Goal: Information Seeking & Learning: Learn about a topic

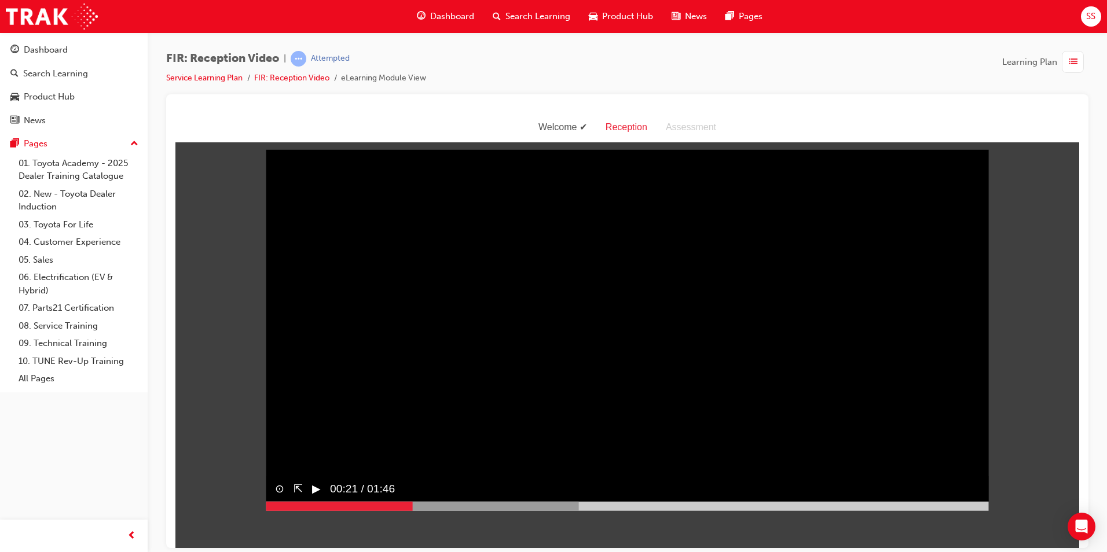
scroll to position [28, 0]
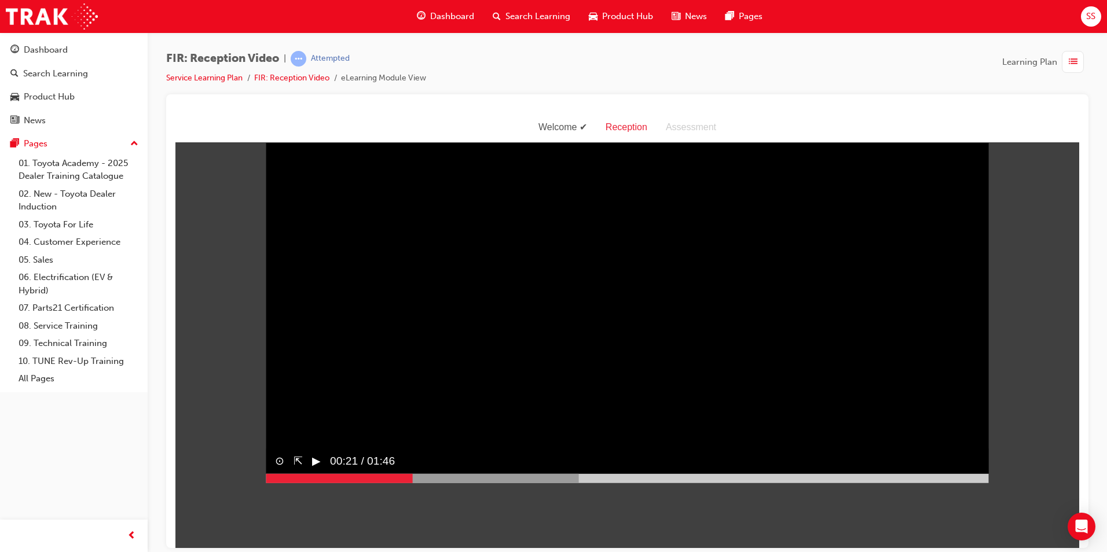
click at [306, 473] on div "▶︎" at bounding box center [312, 460] width 18 height 26
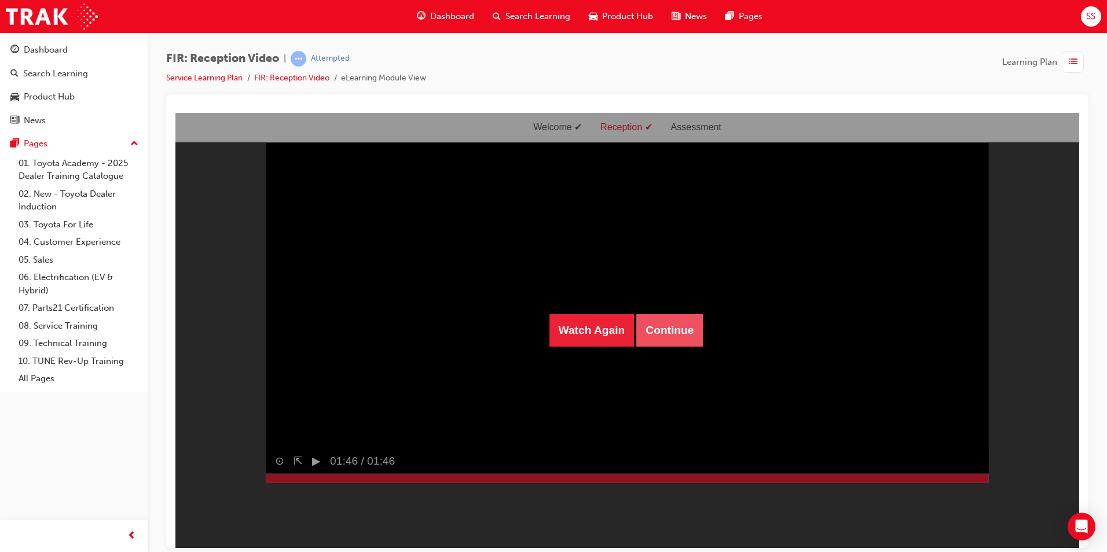
click at [671, 339] on button "Continue" at bounding box center [669, 330] width 67 height 32
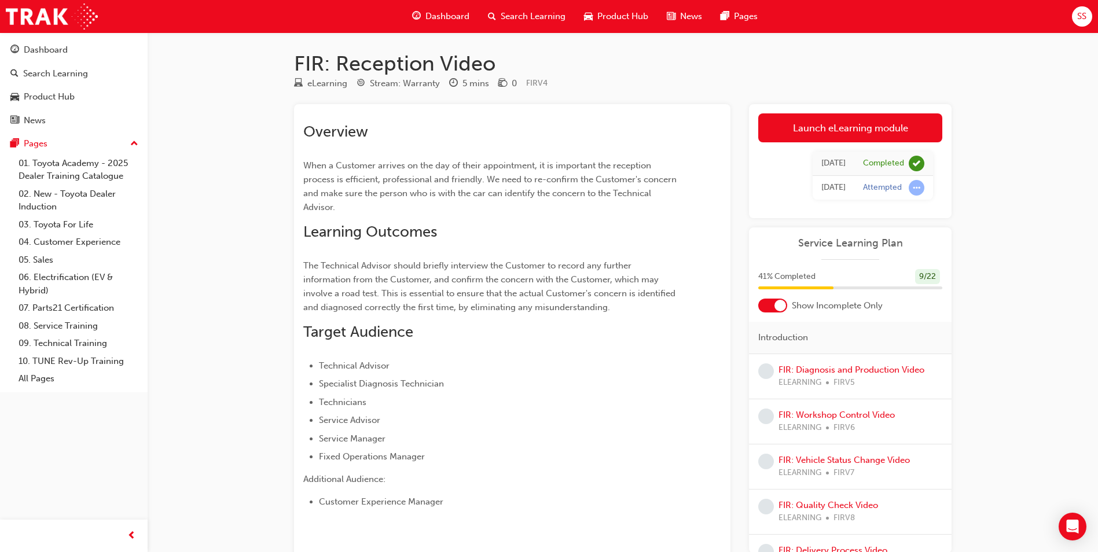
click at [842, 379] on span "FIRV5" at bounding box center [843, 382] width 21 height 13
click at [839, 365] on link "FIR: Diagnosis and Production Video" at bounding box center [851, 370] width 146 height 10
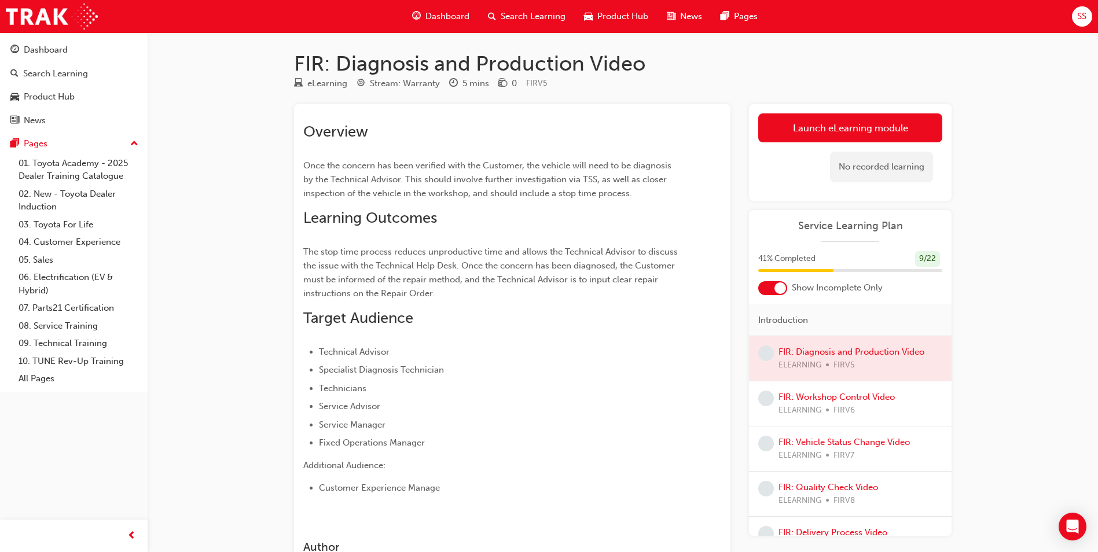
click at [833, 352] on div at bounding box center [850, 358] width 203 height 45
click at [828, 123] on link "Launch eLearning module" at bounding box center [850, 127] width 184 height 29
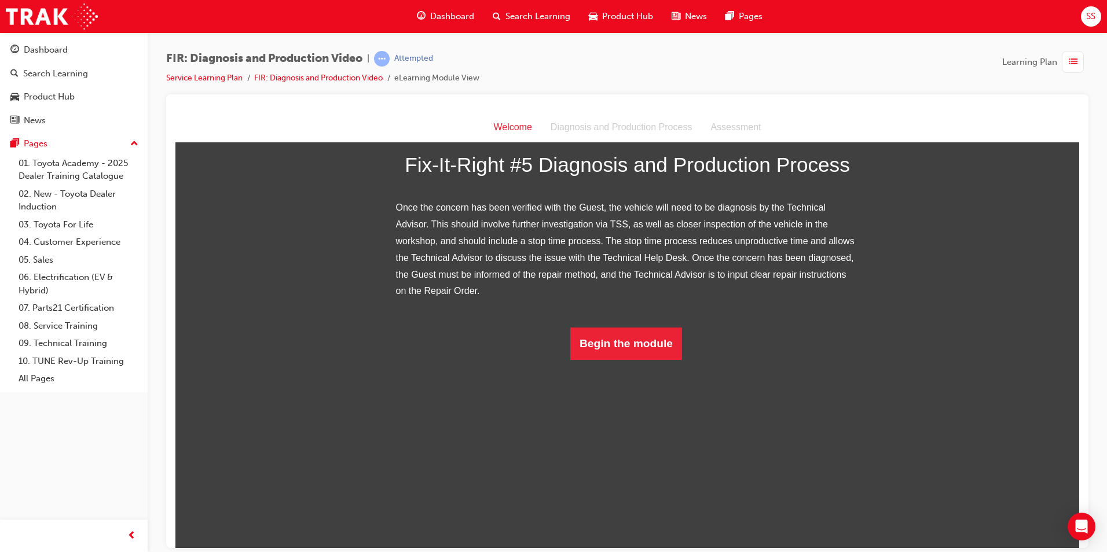
scroll to position [117, 0]
click at [666, 359] on button "Begin the module" at bounding box center [626, 343] width 112 height 32
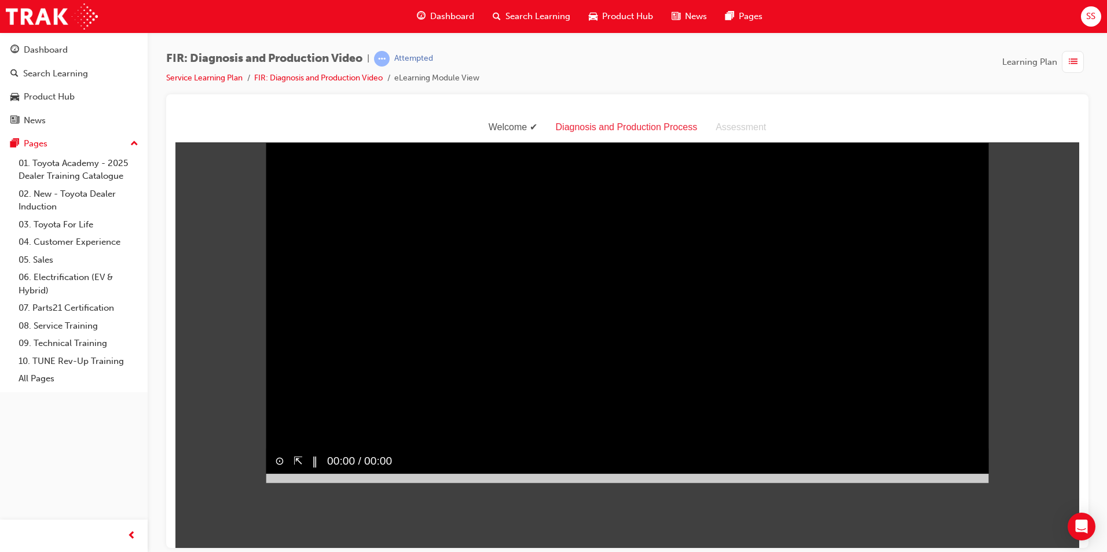
scroll to position [28, 0]
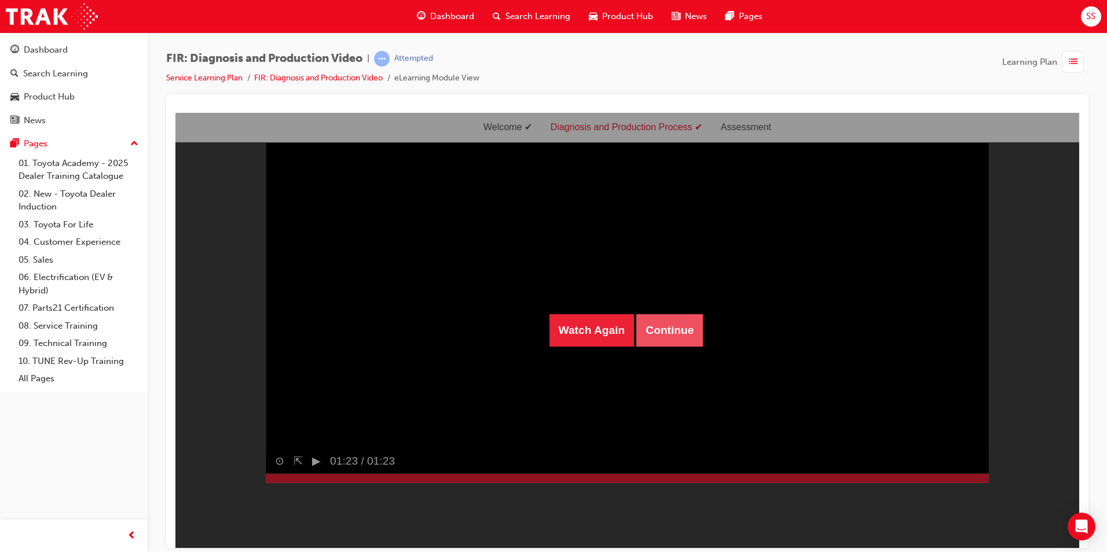
click at [647, 330] on button "Continue" at bounding box center [669, 330] width 67 height 32
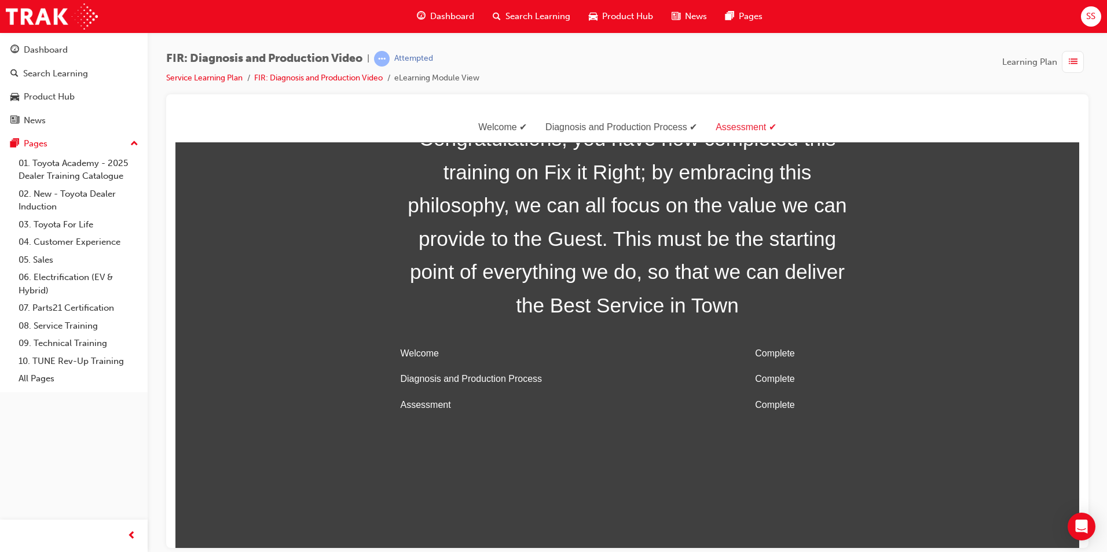
scroll to position [37, 0]
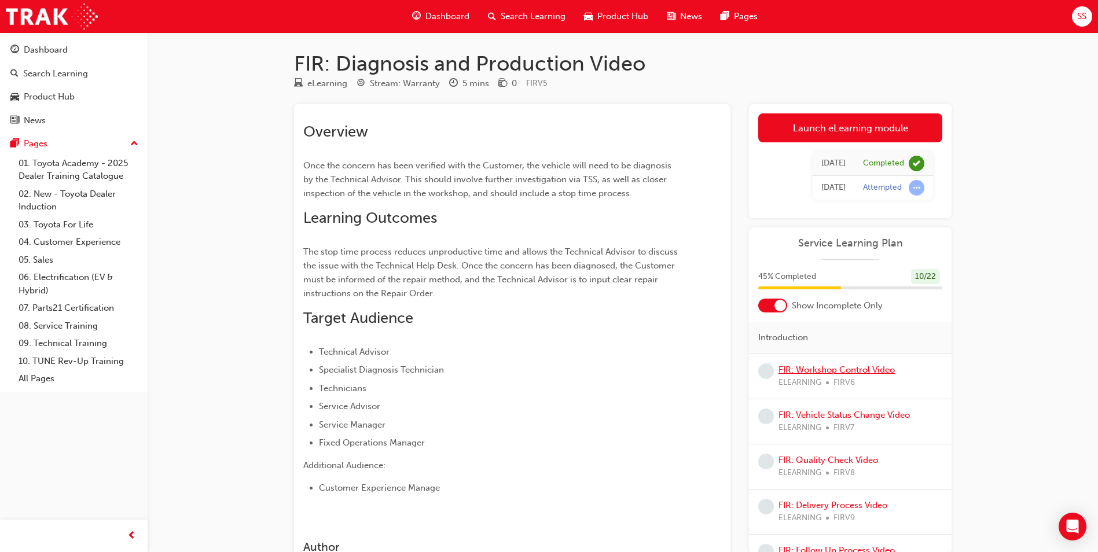
click at [840, 371] on link "FIR: Workshop Control Video" at bounding box center [836, 370] width 116 height 10
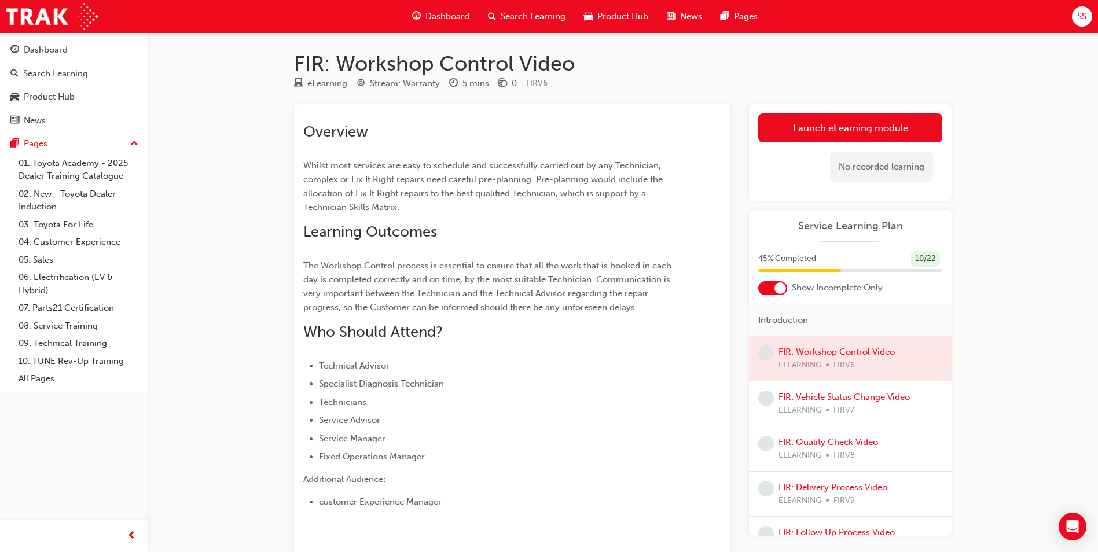
click at [812, 352] on div at bounding box center [850, 358] width 203 height 45
click at [828, 123] on link "Launch eLearning module" at bounding box center [850, 127] width 184 height 29
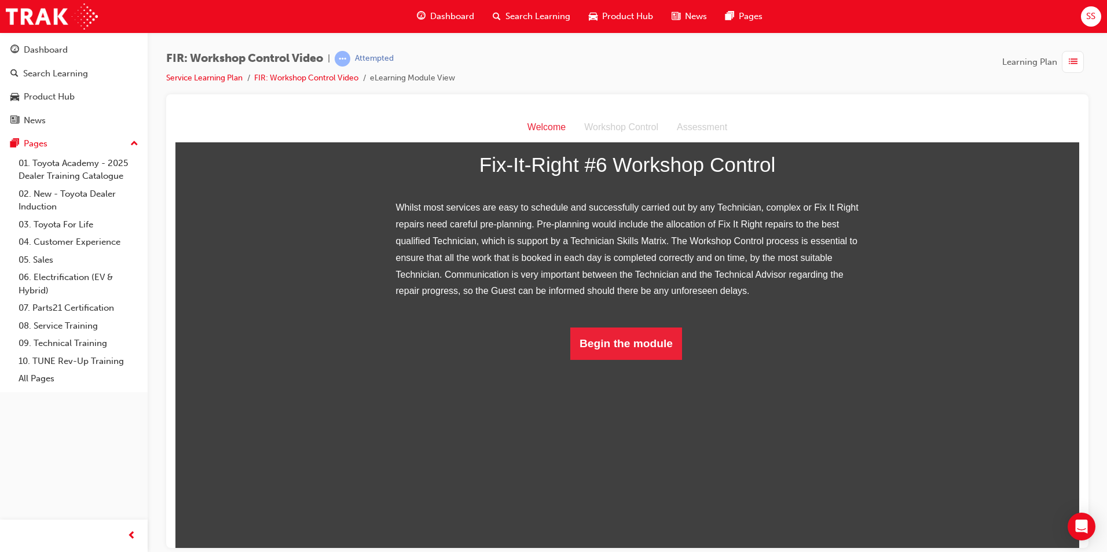
scroll to position [85, 0]
click at [598, 359] on button "Begin the module" at bounding box center [626, 343] width 112 height 32
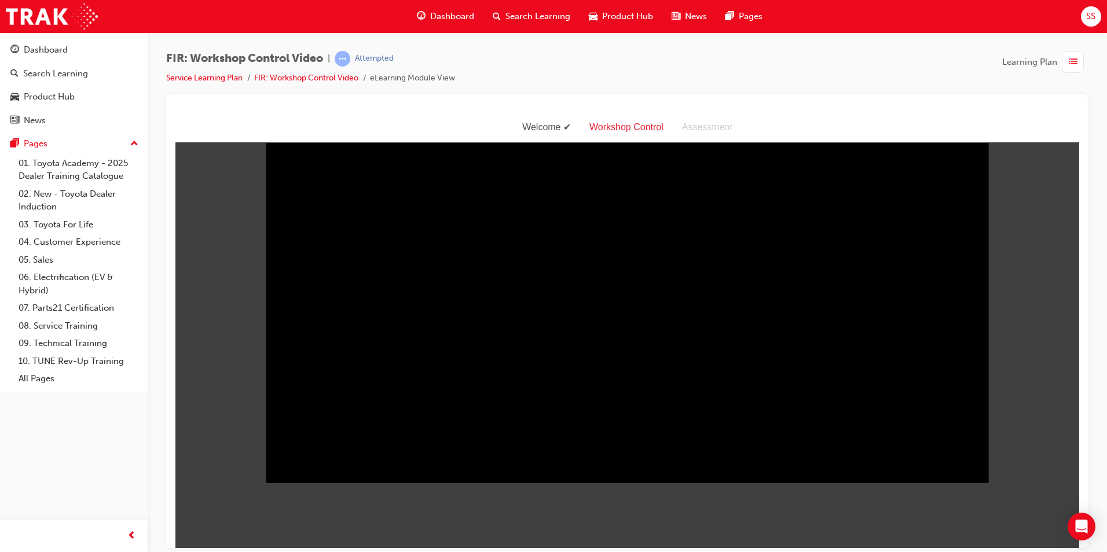
scroll to position [28, 0]
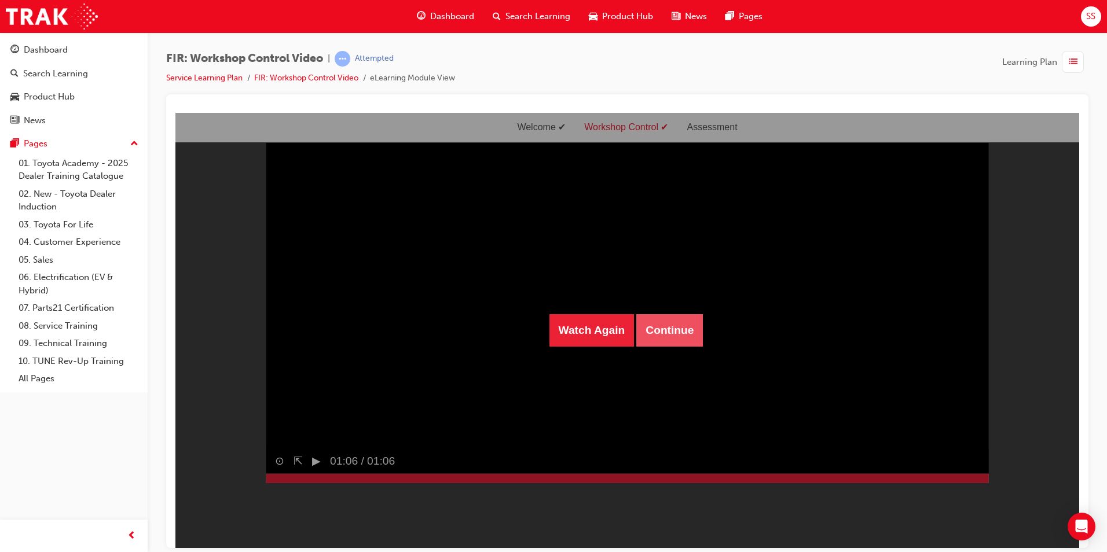
click at [666, 318] on button "Continue" at bounding box center [669, 330] width 67 height 32
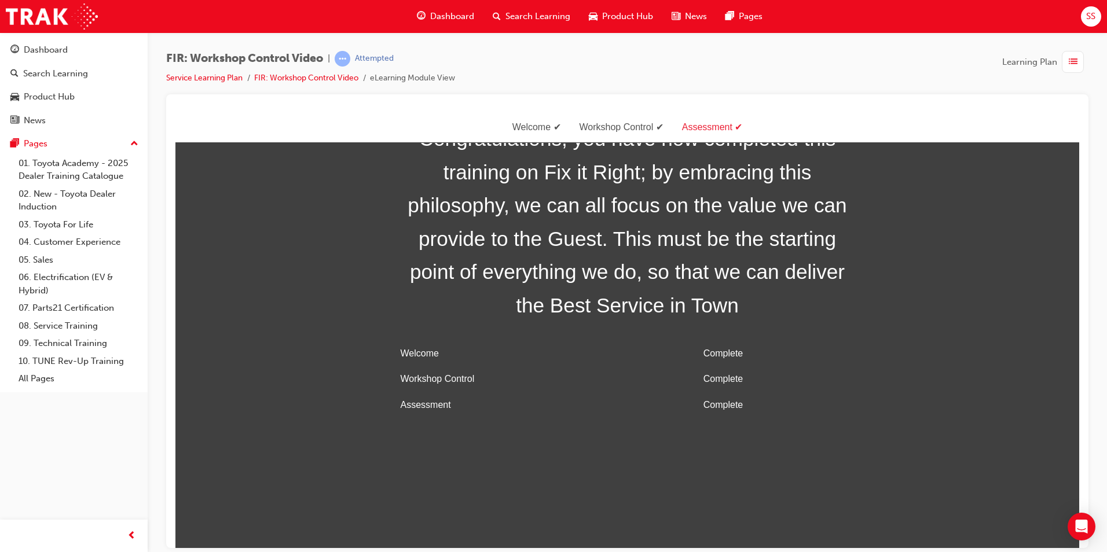
scroll to position [37, 0]
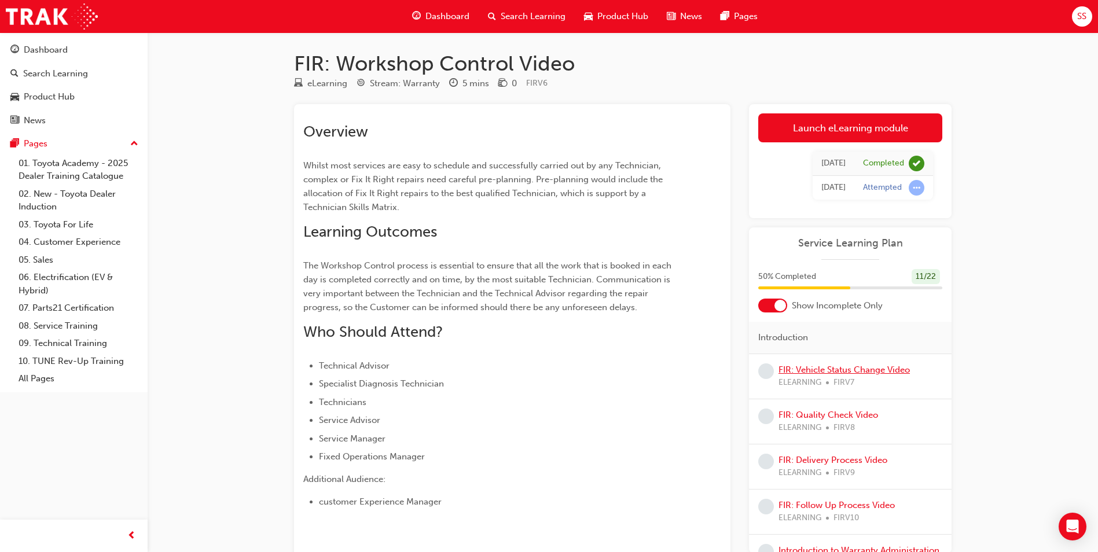
click at [848, 366] on link "FIR: Vehicle Status Change Video" at bounding box center [843, 370] width 131 height 10
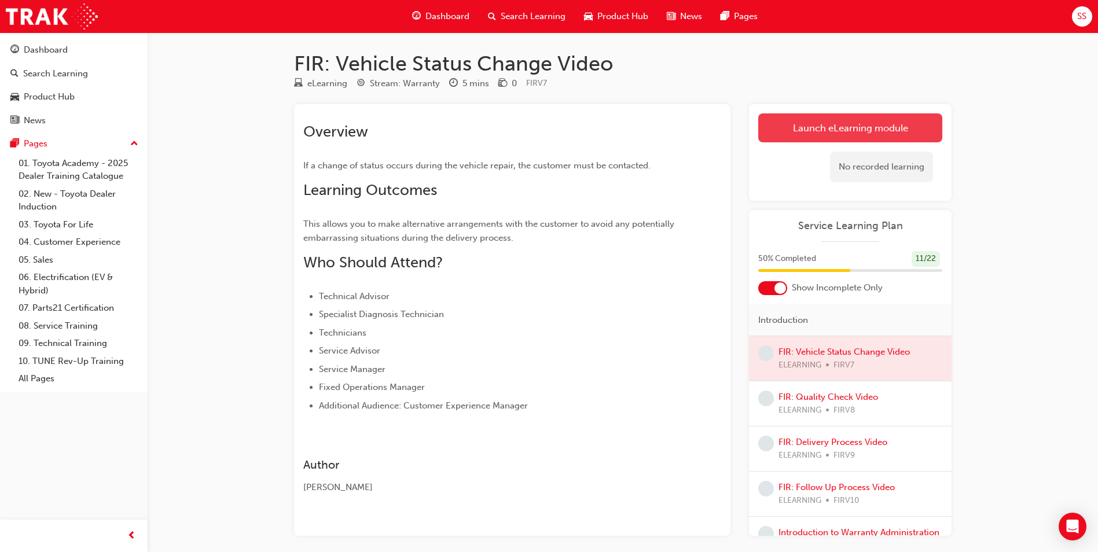
click at [844, 124] on link "Launch eLearning module" at bounding box center [850, 127] width 184 height 29
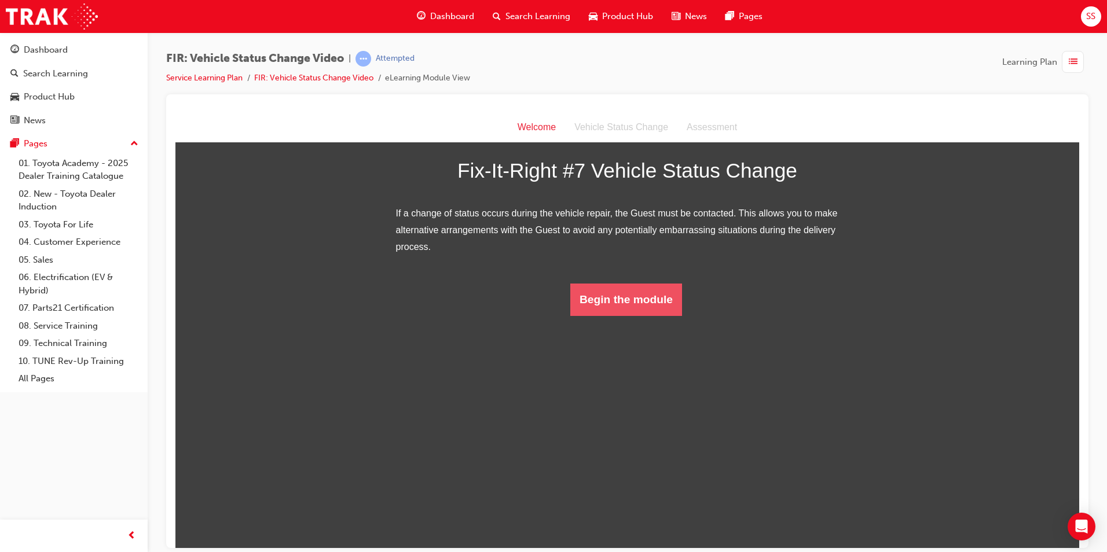
scroll to position [34, 0]
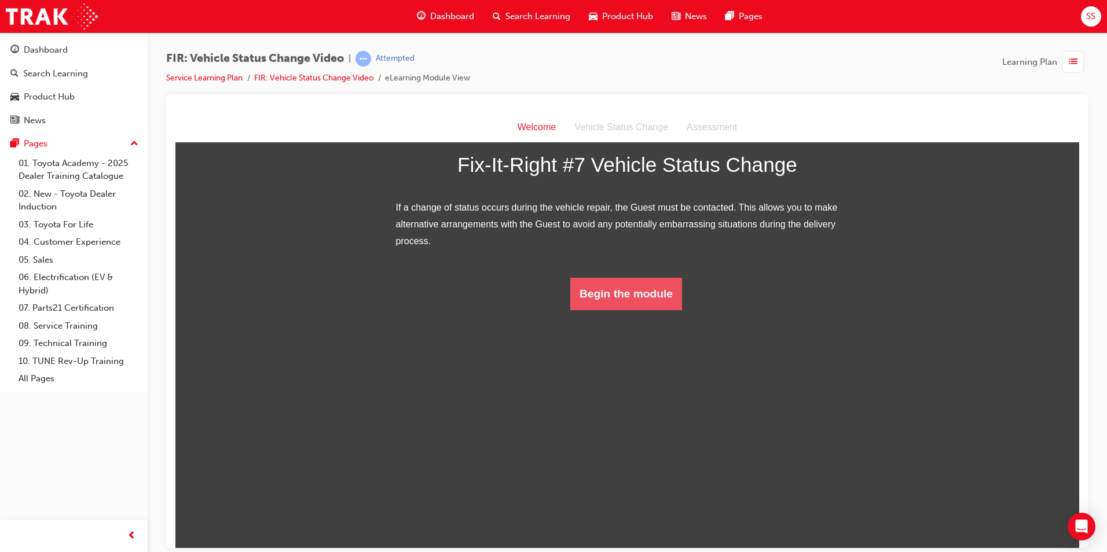
click at [610, 310] on button "Begin the module" at bounding box center [626, 293] width 112 height 32
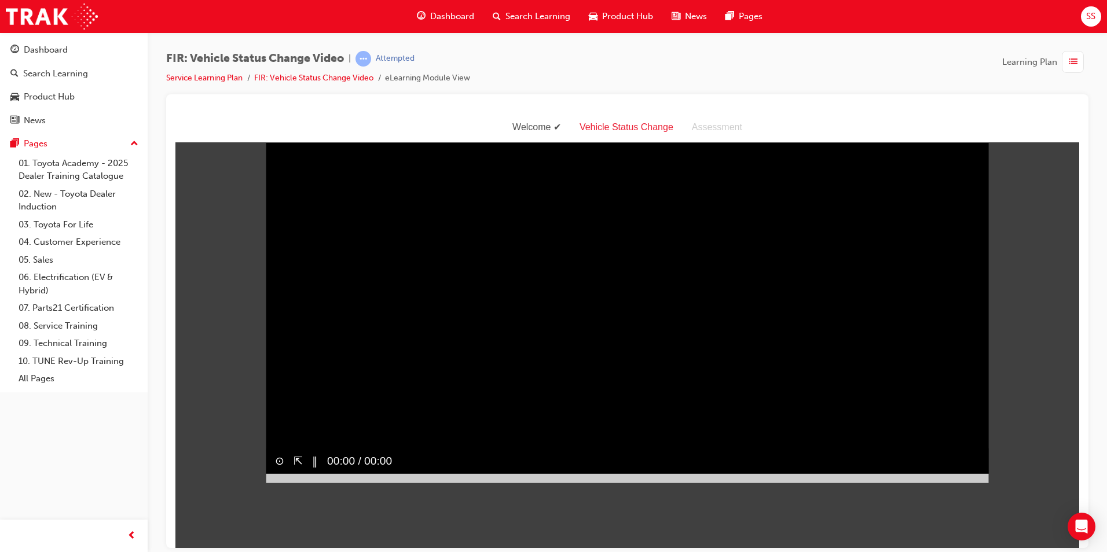
scroll to position [28, 0]
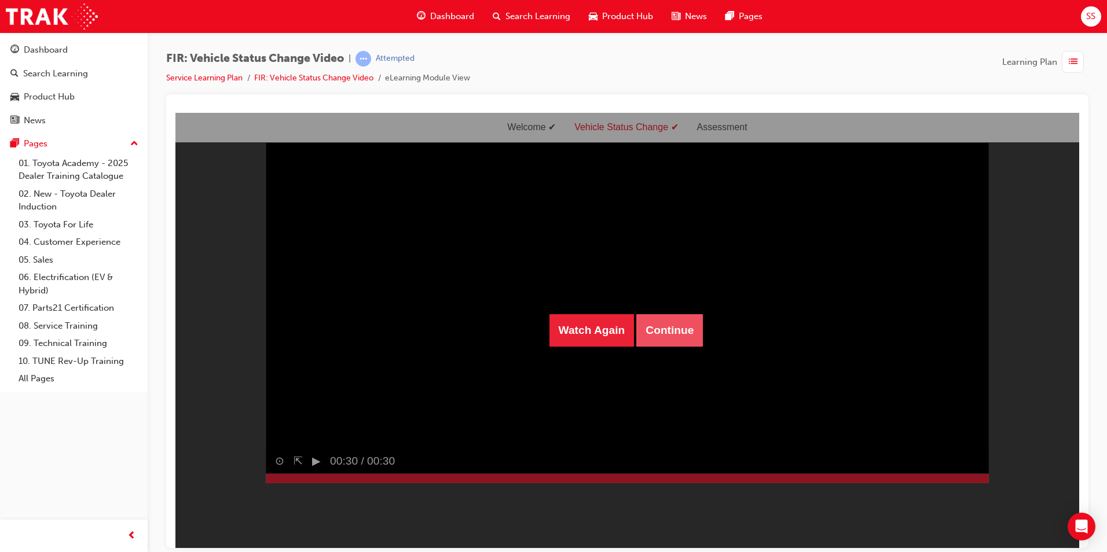
click at [644, 321] on button "Continue" at bounding box center [669, 330] width 67 height 32
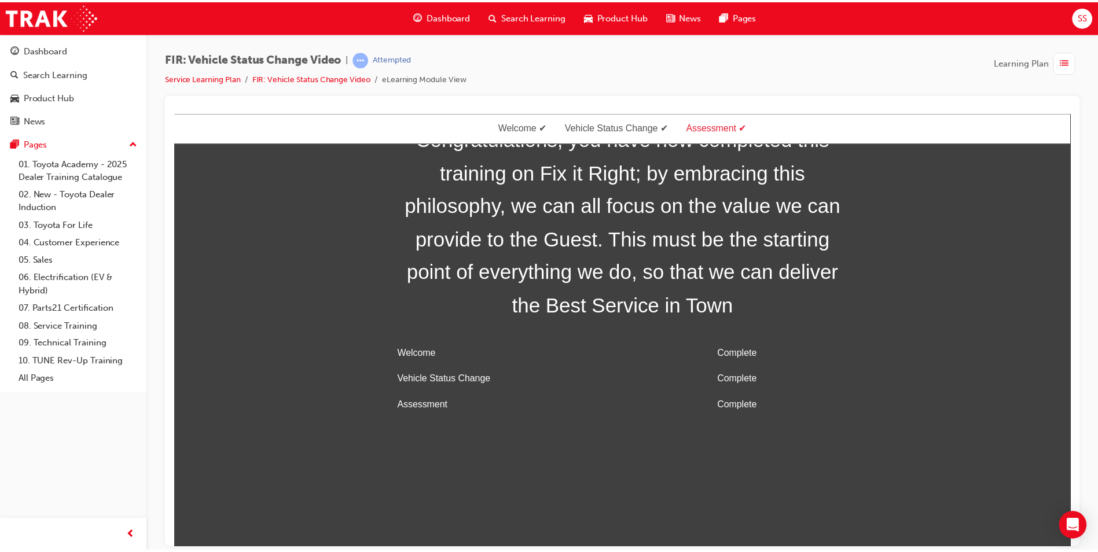
scroll to position [37, 0]
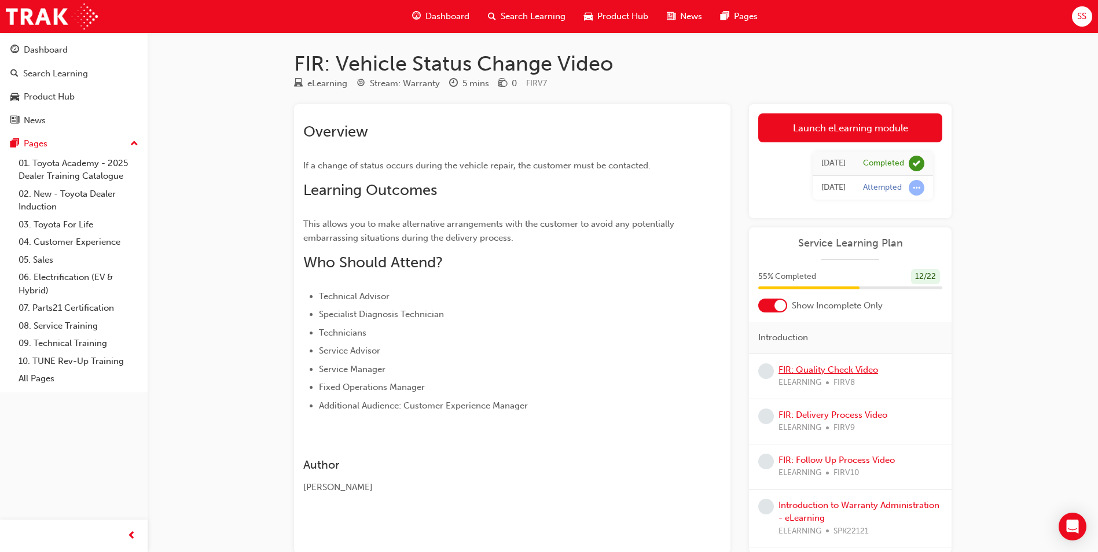
click at [840, 373] on link "FIR: Quality Check Video" at bounding box center [828, 370] width 100 height 10
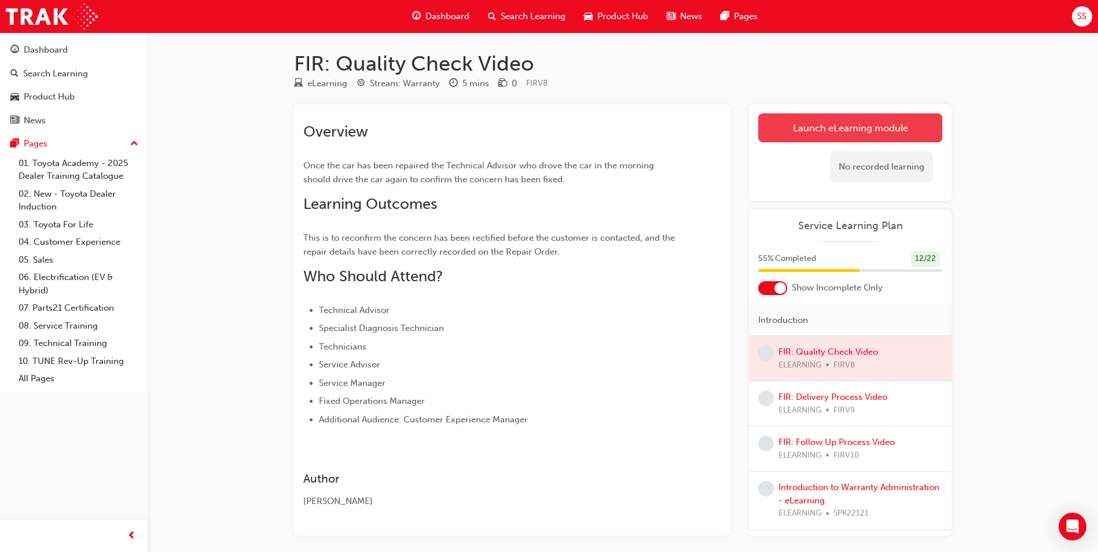
click at [833, 127] on link "Launch eLearning module" at bounding box center [850, 127] width 184 height 29
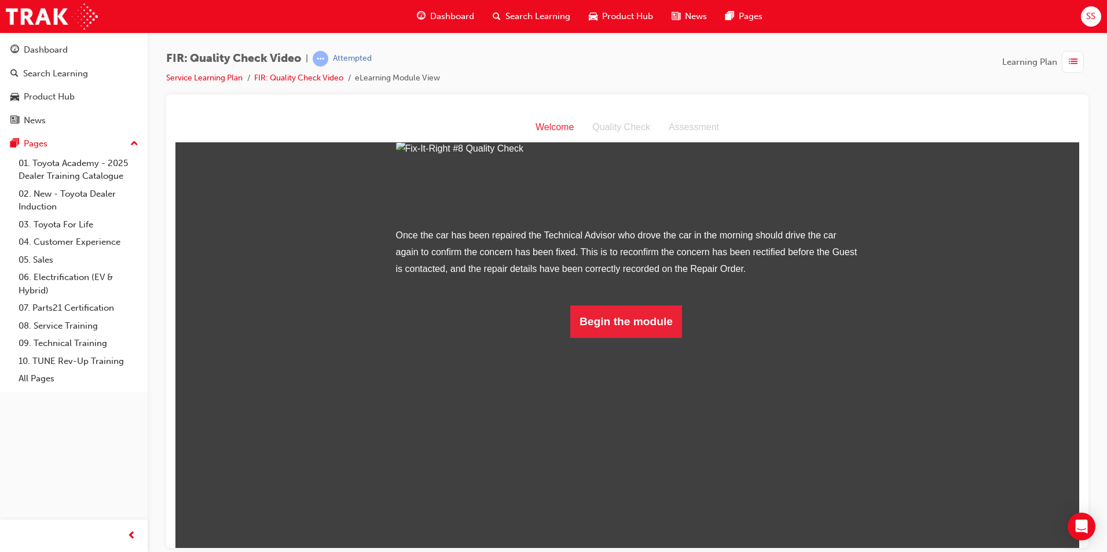
scroll to position [34, 0]
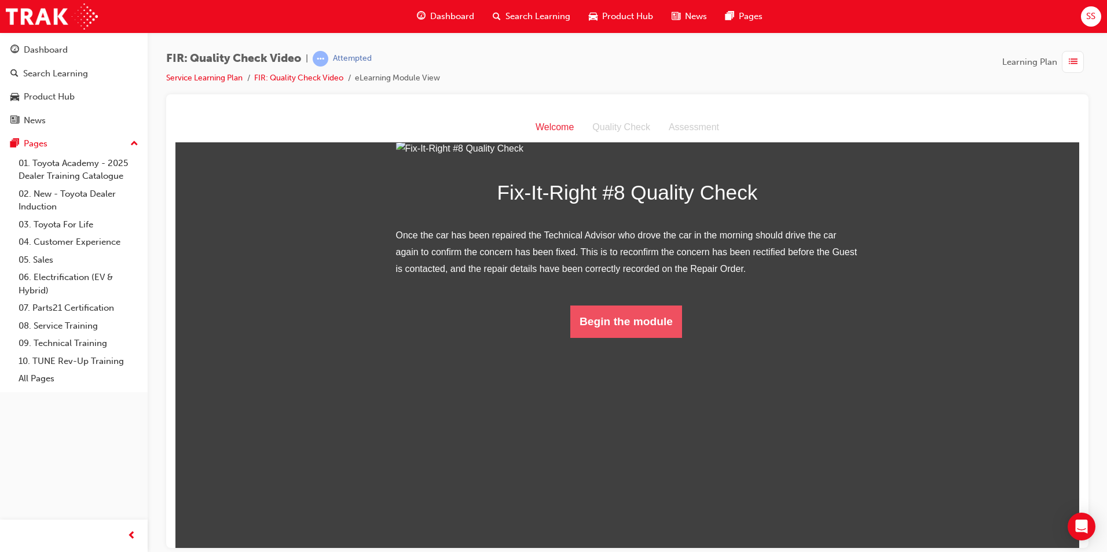
click at [616, 337] on button "Begin the module" at bounding box center [626, 321] width 112 height 32
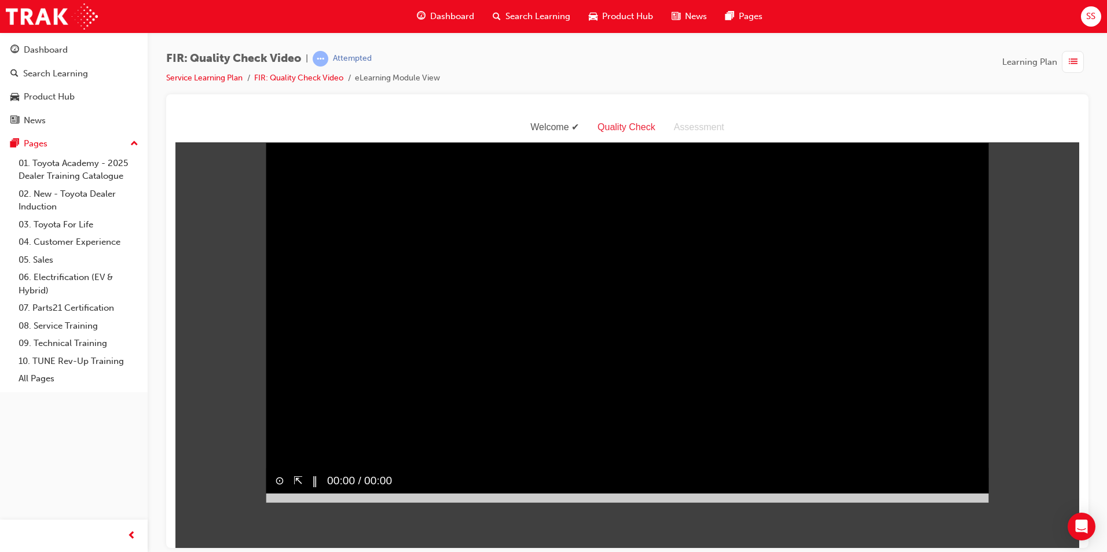
scroll to position [0, 0]
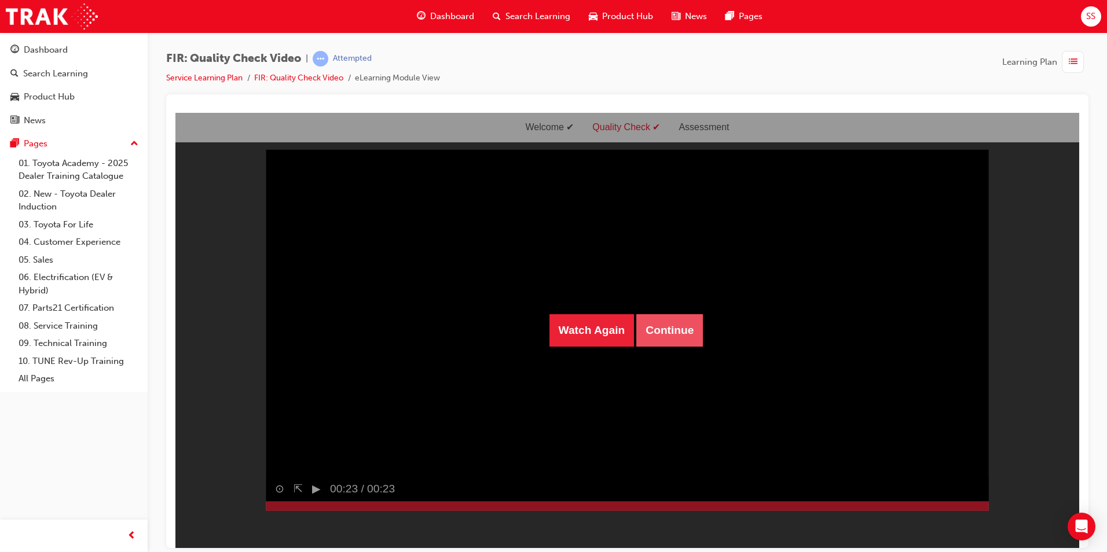
click at [658, 328] on button "Continue" at bounding box center [669, 330] width 67 height 32
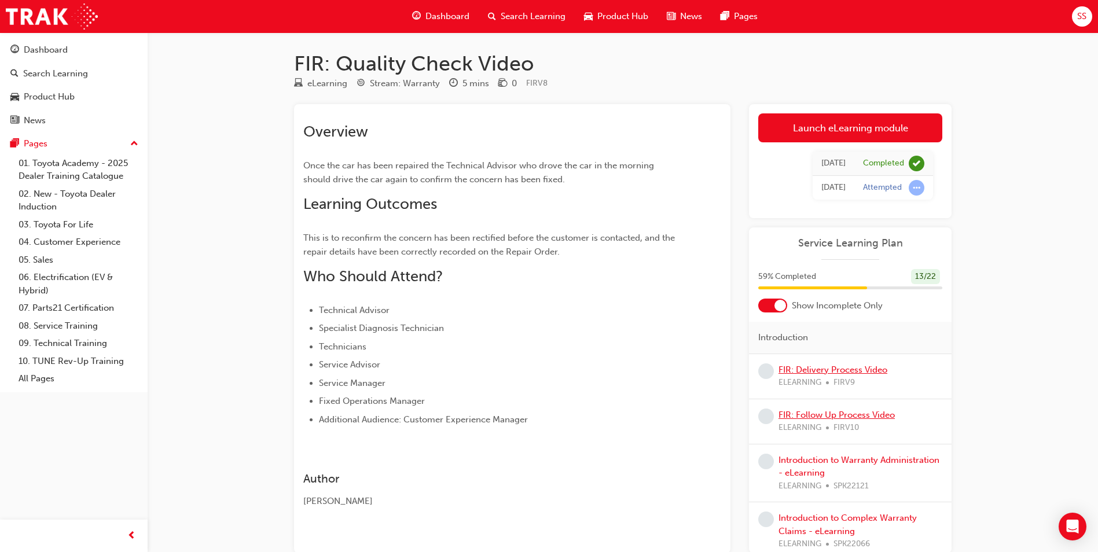
click at [860, 368] on link "FIR: Delivery Process Video" at bounding box center [832, 370] width 109 height 10
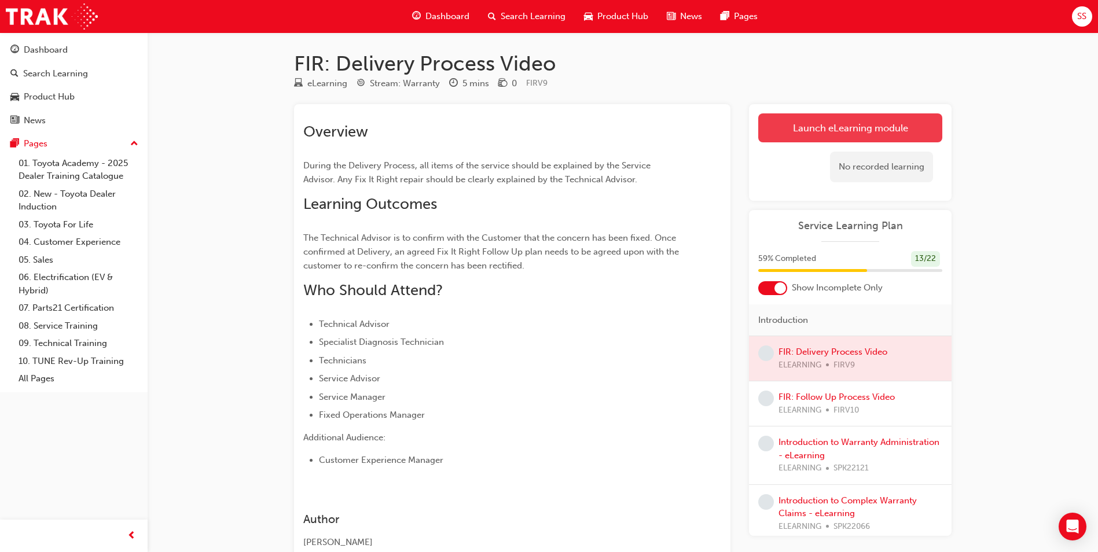
click at [849, 119] on link "Launch eLearning module" at bounding box center [850, 127] width 184 height 29
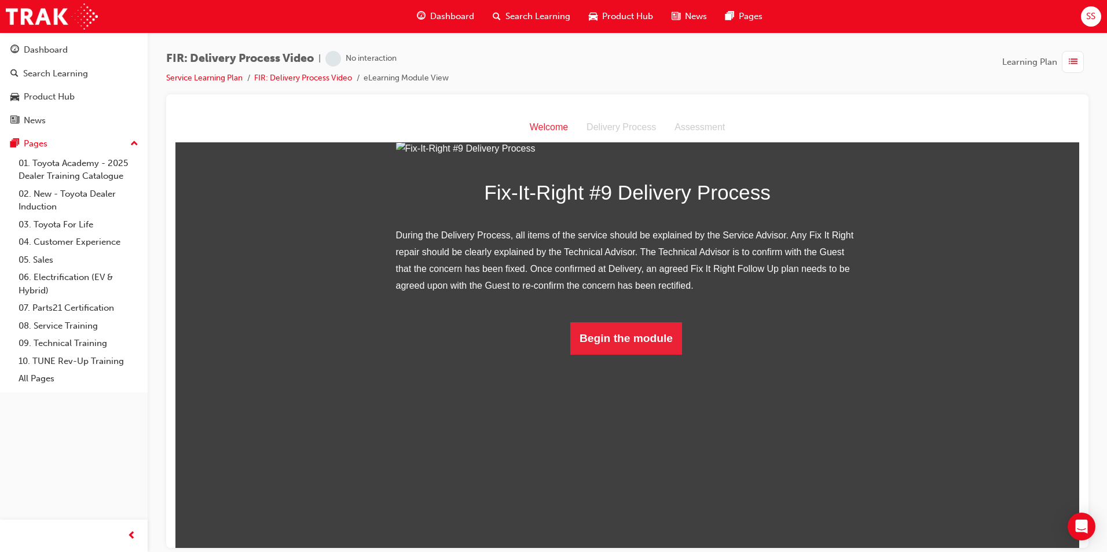
scroll to position [51, 0]
click at [639, 354] on button "Begin the module" at bounding box center [626, 338] width 112 height 32
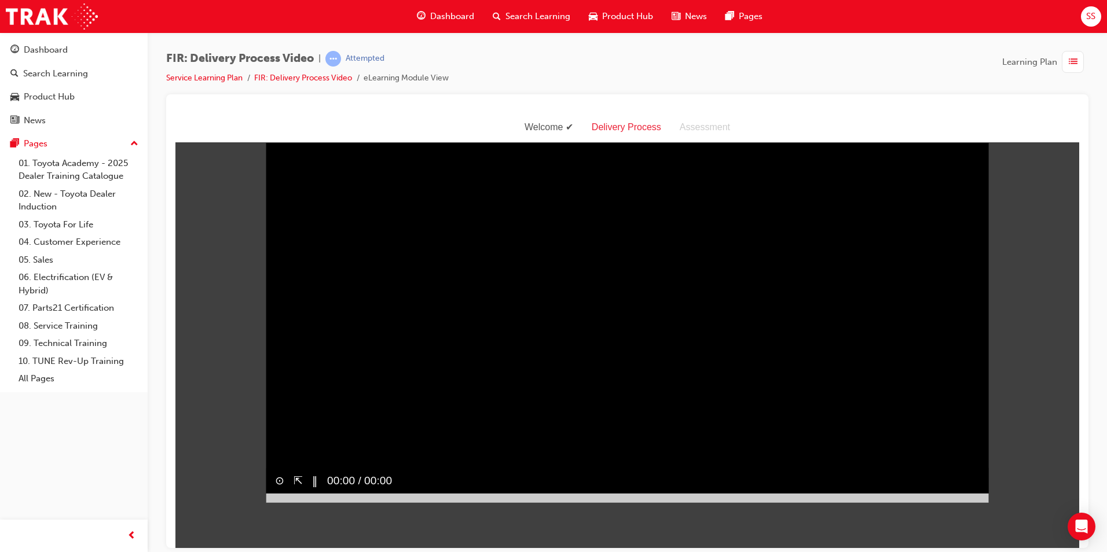
scroll to position [0, 0]
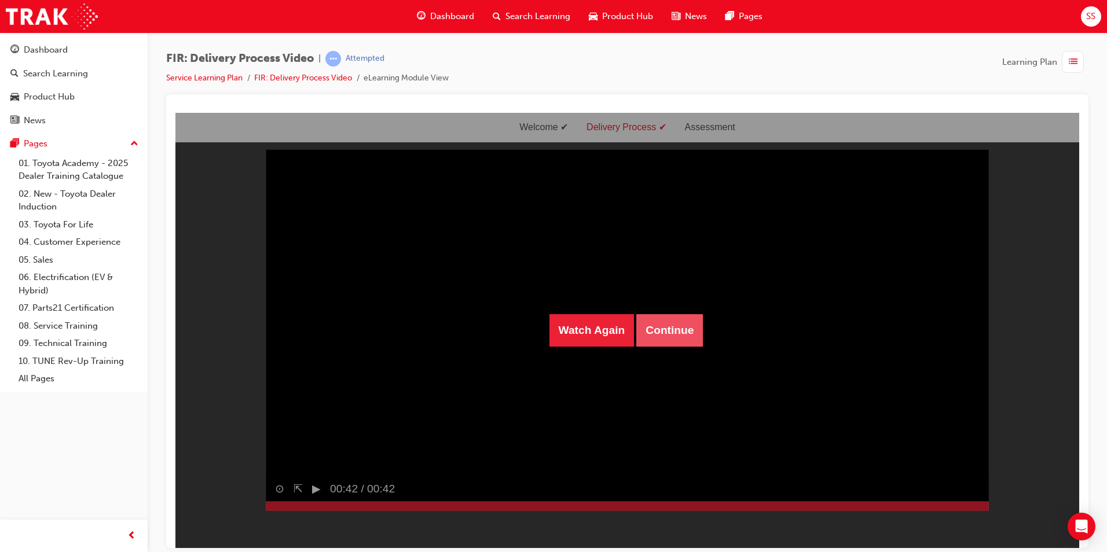
click at [662, 335] on button "Continue" at bounding box center [669, 330] width 67 height 32
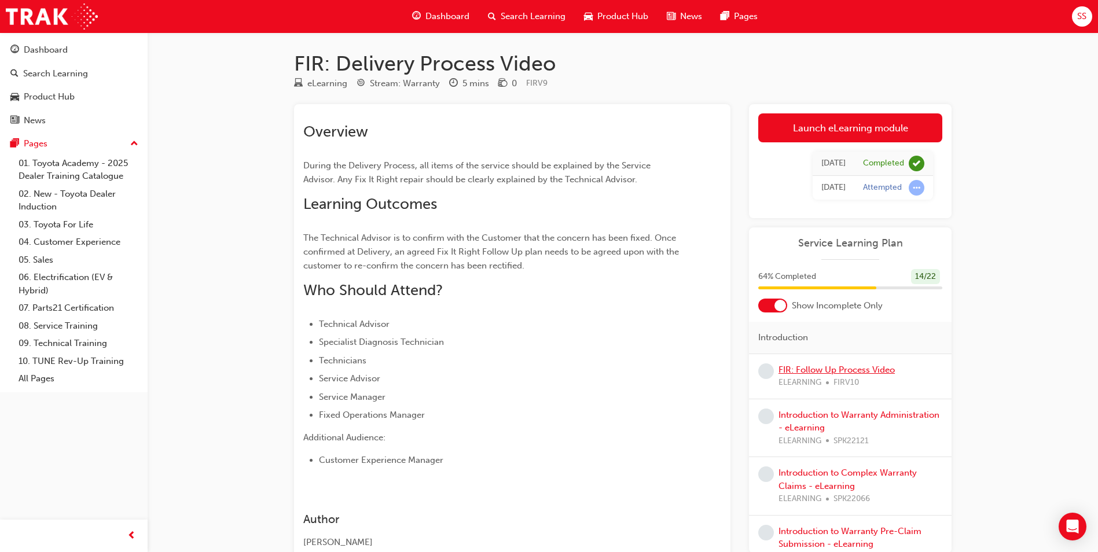
click at [810, 369] on link "FIR: Follow Up Process Video" at bounding box center [836, 370] width 116 height 10
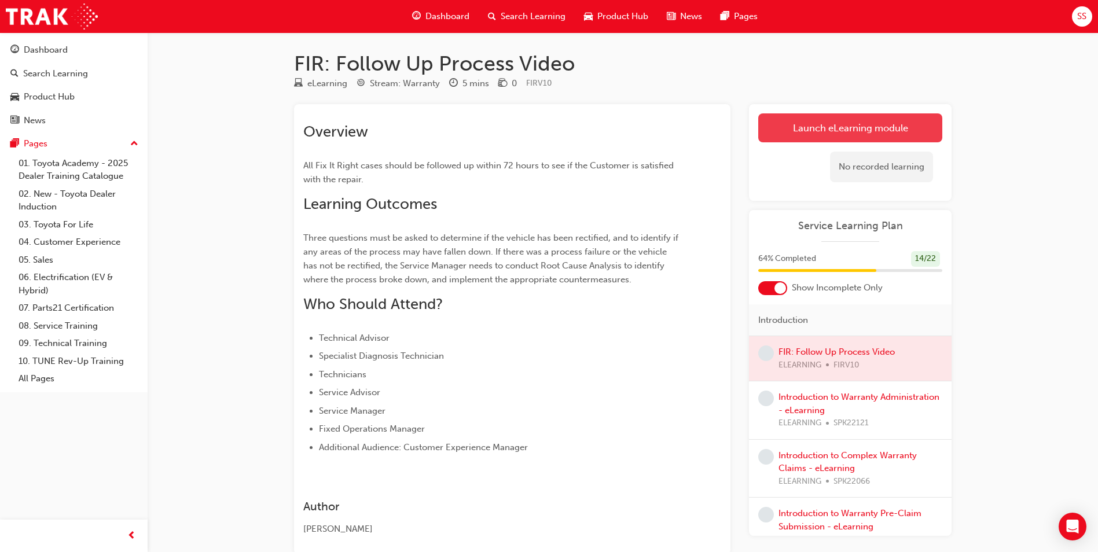
click at [789, 137] on link "Launch eLearning module" at bounding box center [850, 127] width 184 height 29
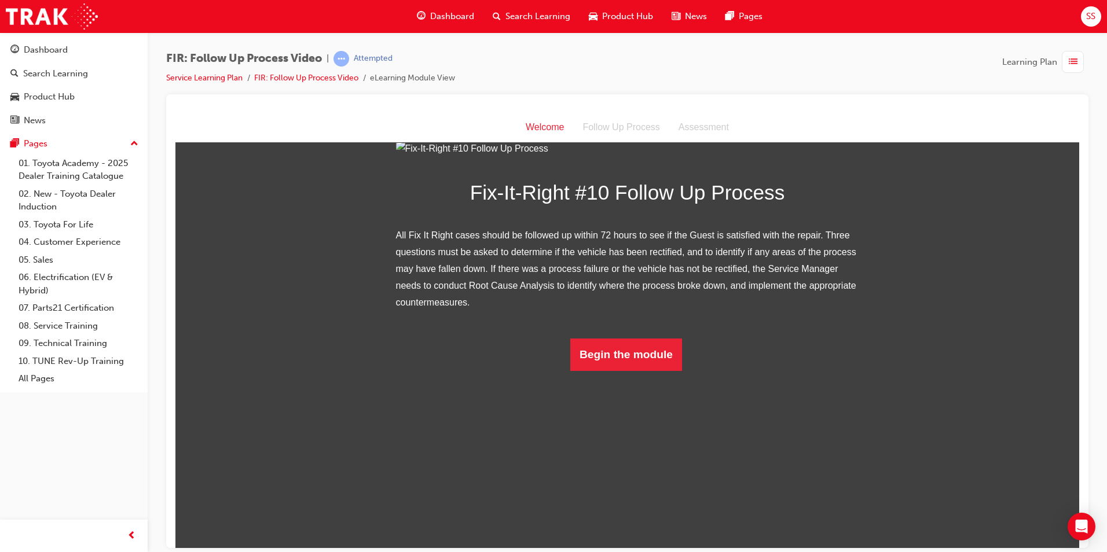
scroll to position [68, 0]
click at [609, 370] on button "Begin the module" at bounding box center [626, 354] width 112 height 32
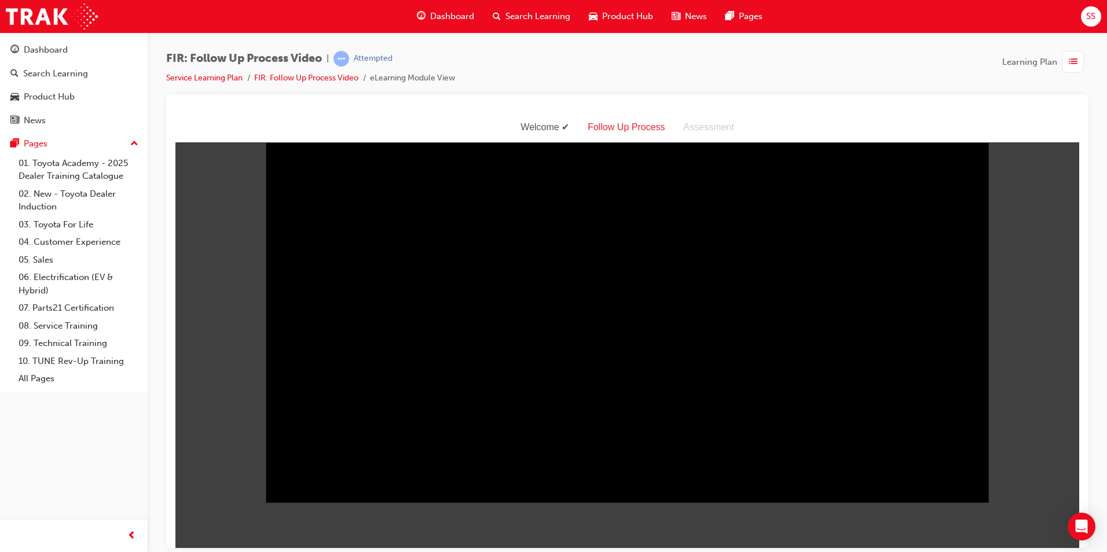
scroll to position [0, 0]
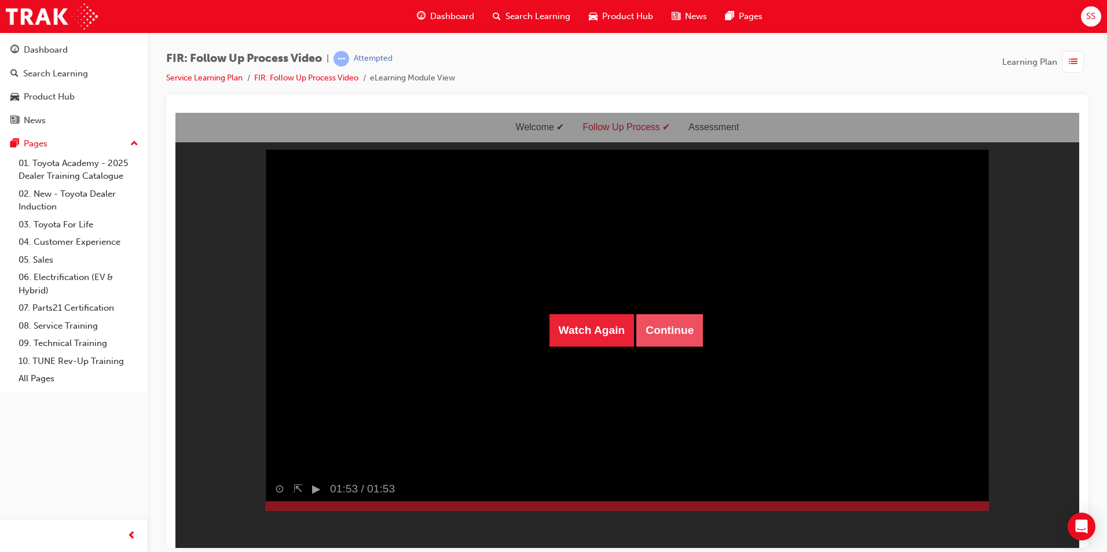
click at [675, 325] on button "Continue" at bounding box center [669, 330] width 67 height 32
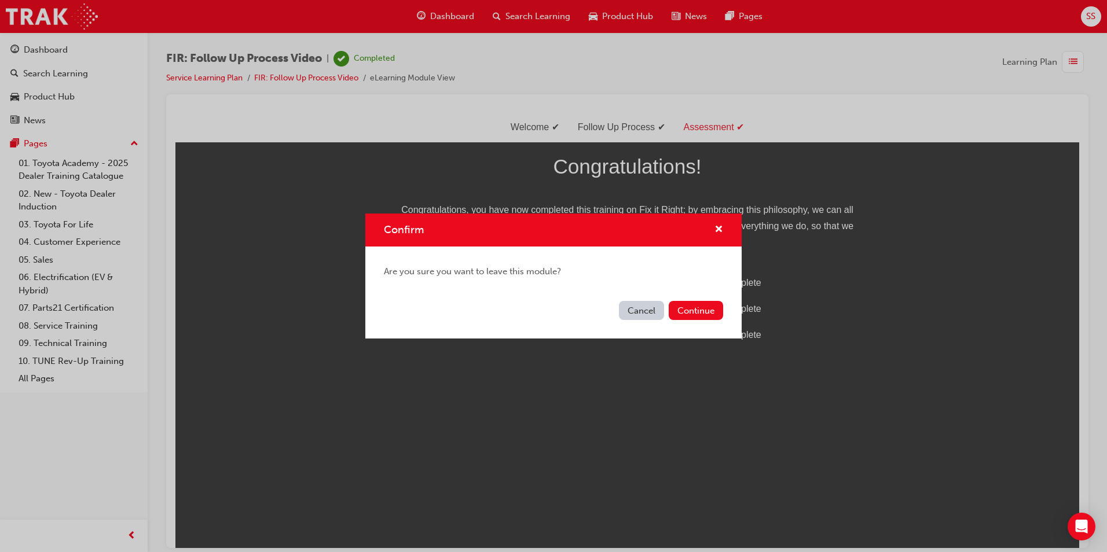
click at [626, 311] on button "Cancel" at bounding box center [641, 310] width 45 height 19
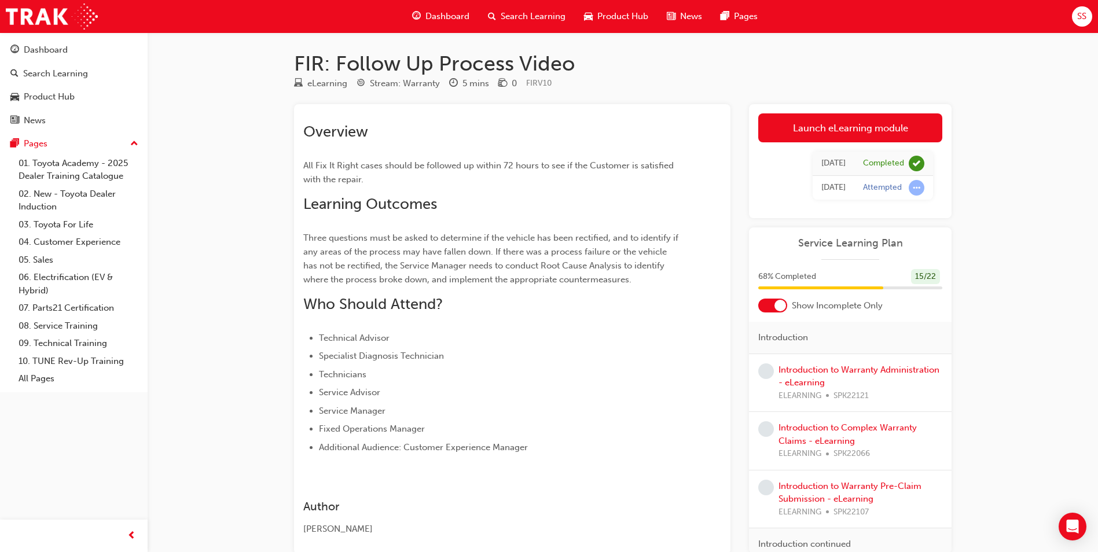
click at [846, 376] on div "Introduction to Warranty Administration - eLearning ELEARNING SPK22121" at bounding box center [860, 382] width 164 height 39
click at [826, 368] on link "Introduction to Warranty Administration - eLearning" at bounding box center [858, 377] width 161 height 24
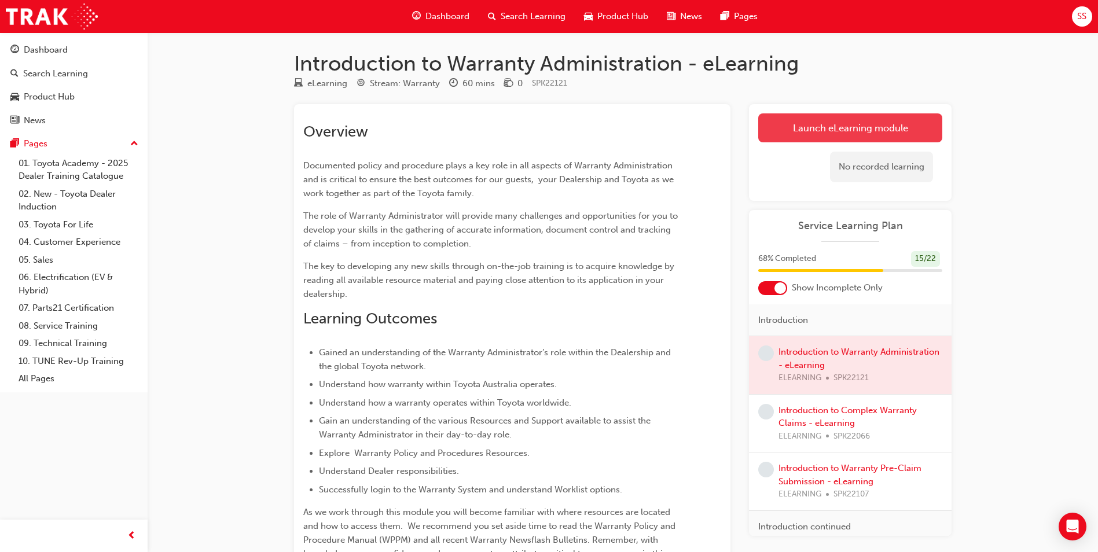
click at [846, 126] on link "Launch eLearning module" at bounding box center [850, 127] width 184 height 29
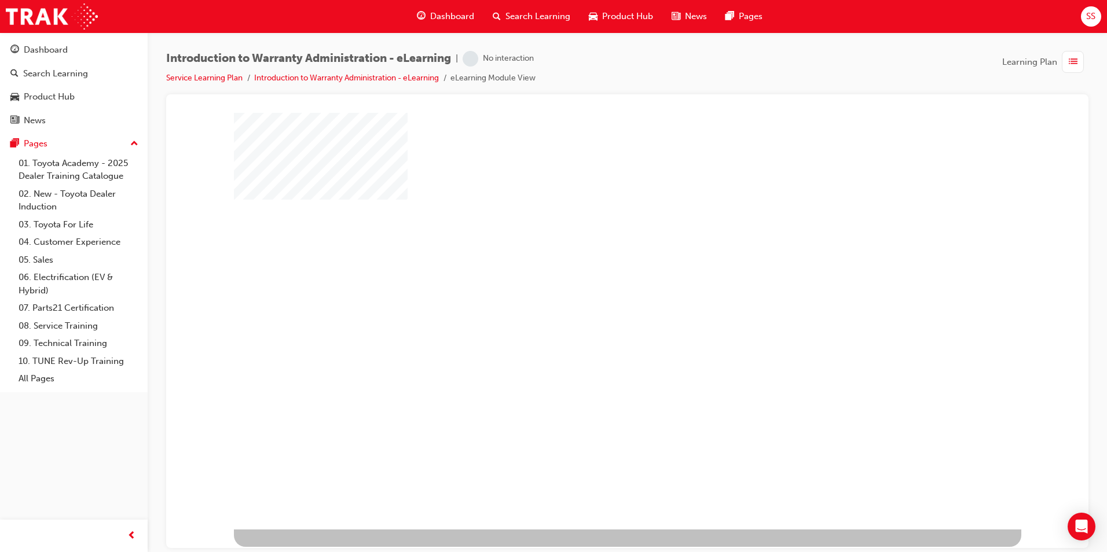
click at [594, 287] on div "play" at bounding box center [594, 287] width 0 height 0
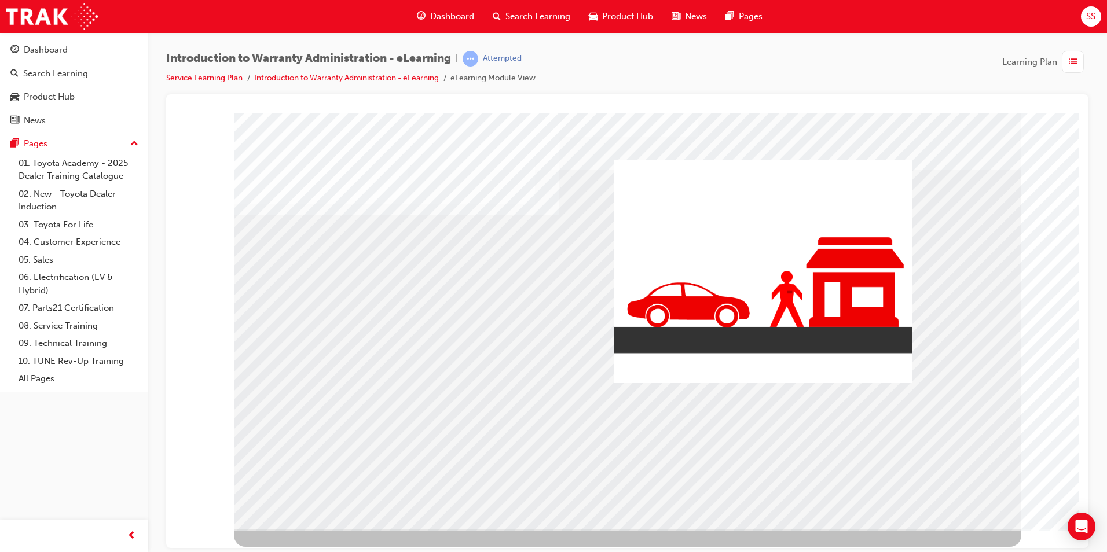
click at [287, 294] on div "colour" at bounding box center [627, 320] width 787 height 417
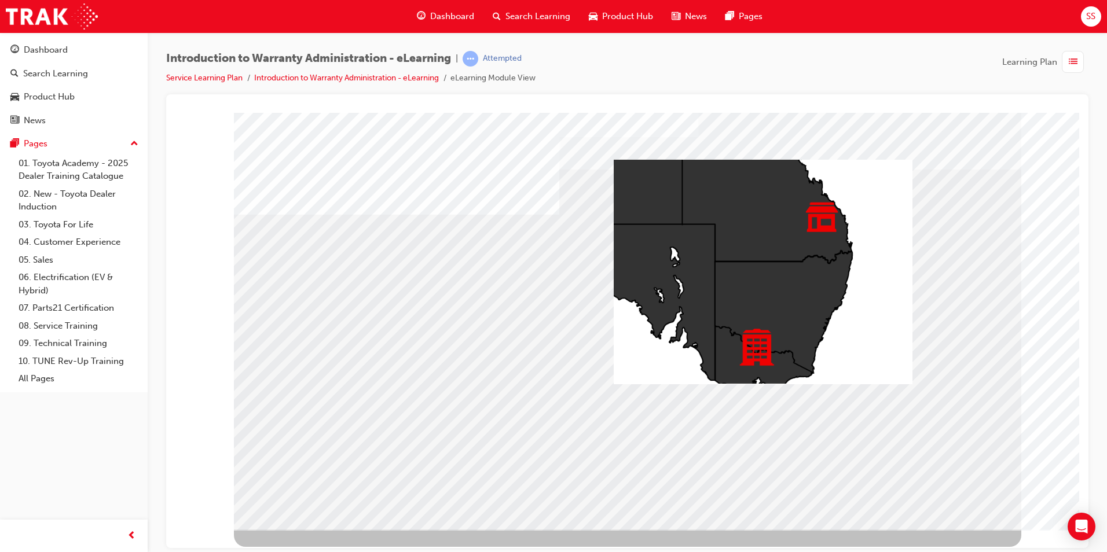
click at [277, 407] on div "colour" at bounding box center [627, 320] width 787 height 417
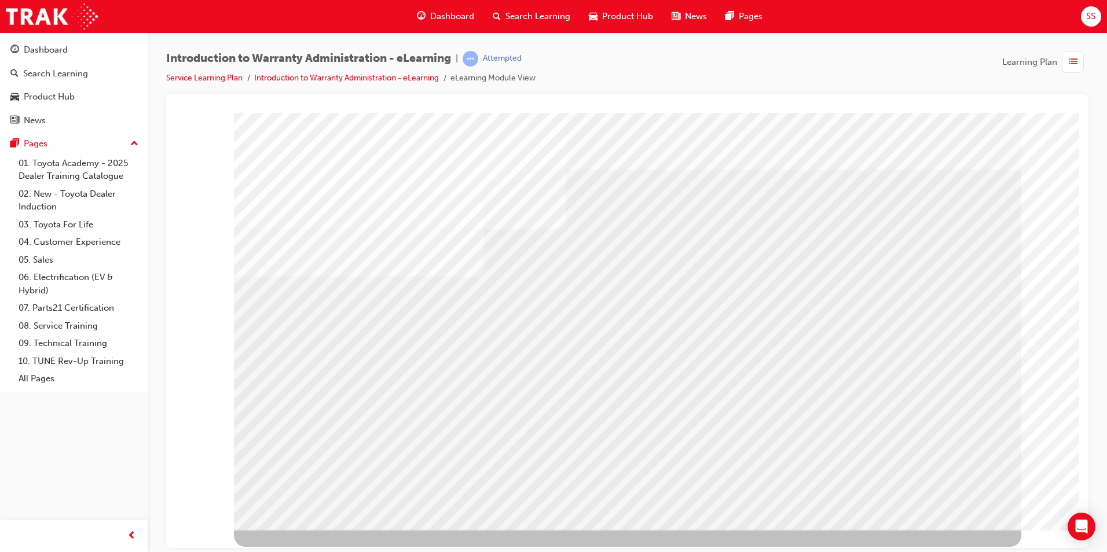
drag, startPoint x: 706, startPoint y: 313, endPoint x: 730, endPoint y: 319, distance: 24.6
click at [723, 316] on div "colour" at bounding box center [627, 320] width 787 height 417
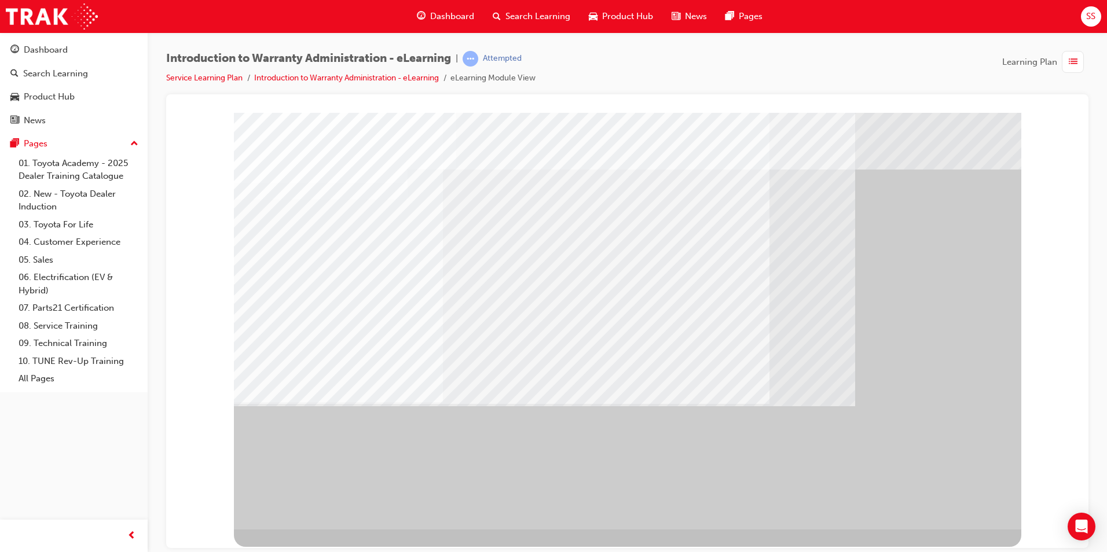
click at [624, 489] on div "" at bounding box center [627, 320] width 787 height 417
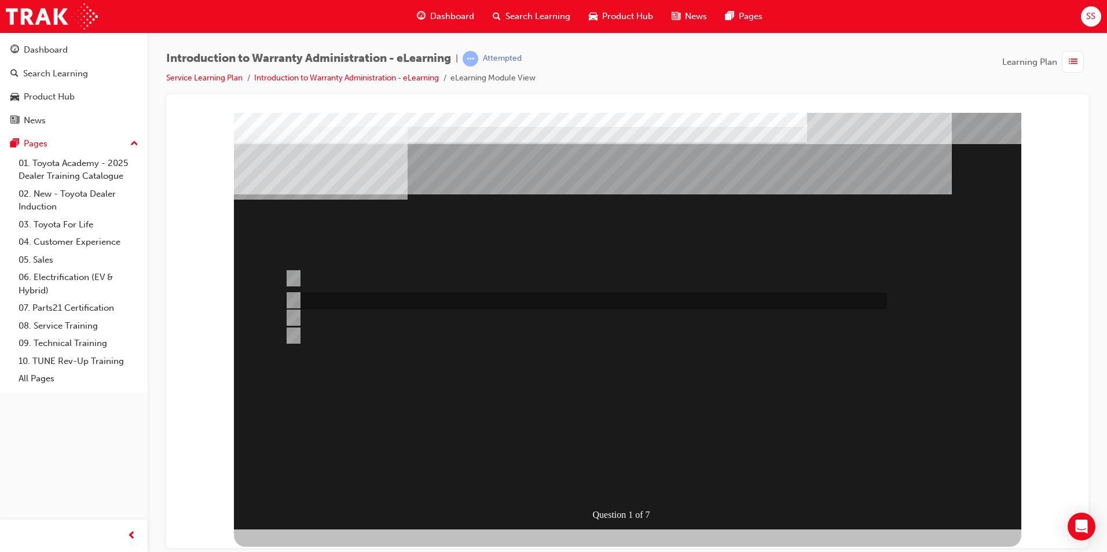
click at [302, 299] on div at bounding box center [583, 300] width 602 height 17
radio input "true"
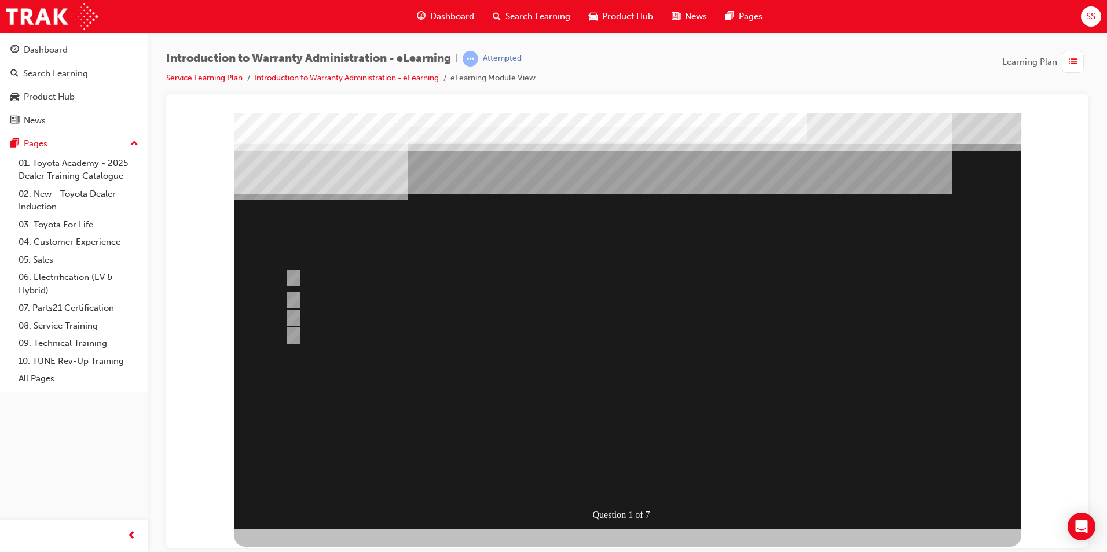
click at [291, 280] on div at bounding box center [627, 320] width 787 height 417
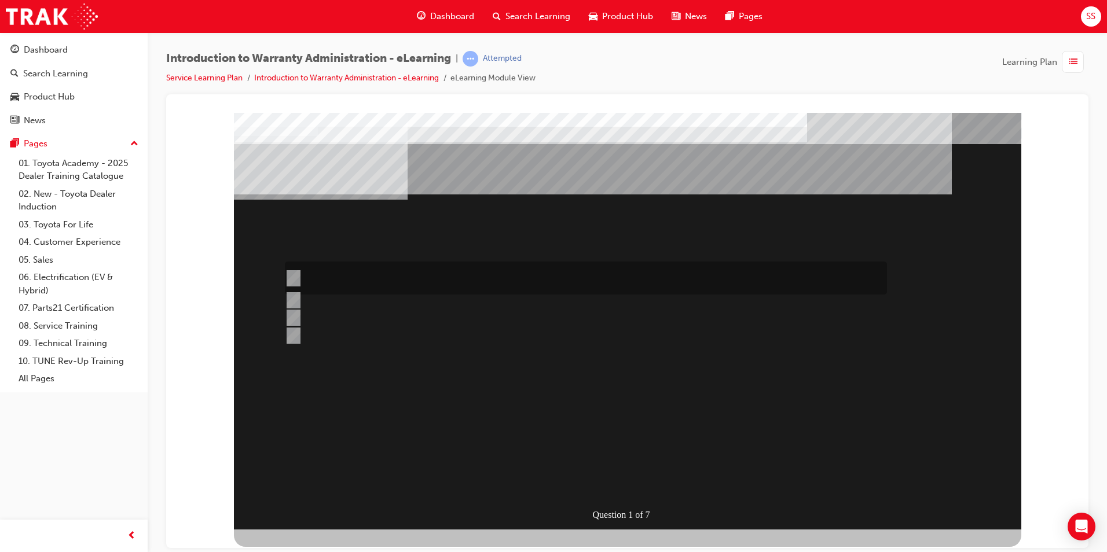
click at [296, 277] on input "The Dealer submits a request for an exchange via an Audio Exchange Form or an e…" at bounding box center [291, 278] width 13 height 13
radio input "true"
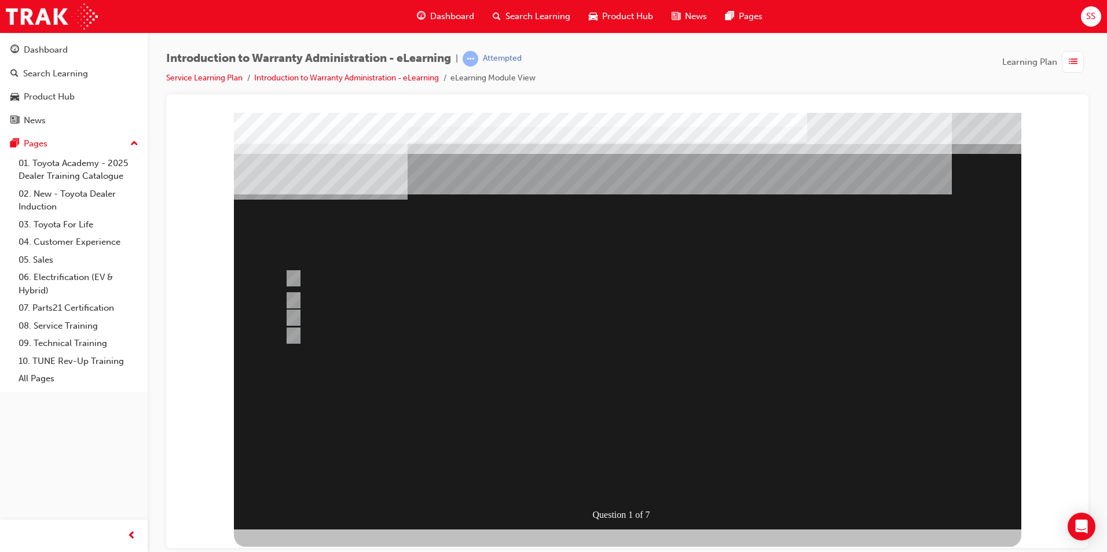
click at [812, 399] on div at bounding box center [627, 320] width 787 height 417
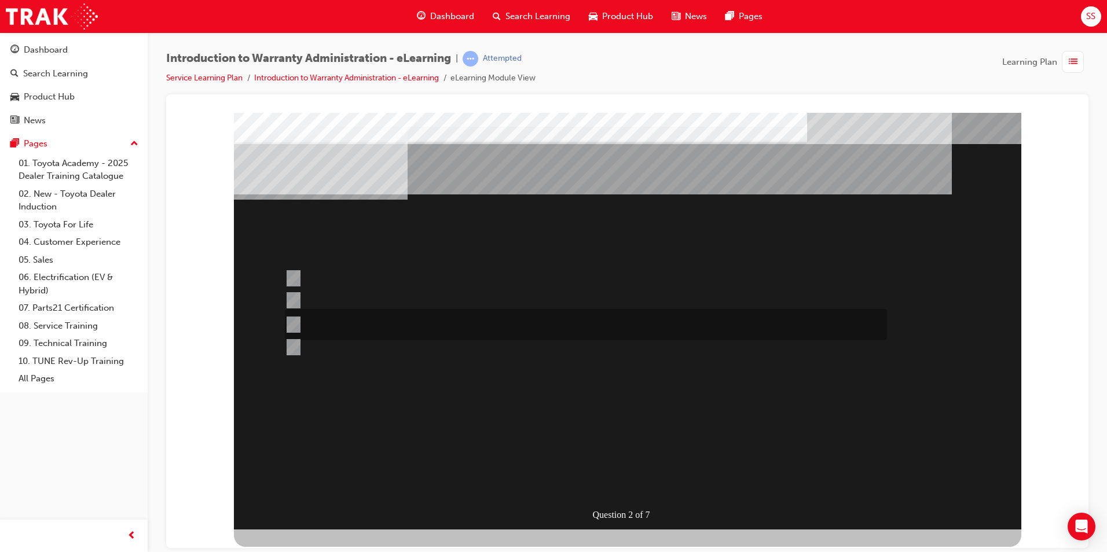
click at [293, 326] on input "This is dependant on whether or not the condition is a result of a lack of, or …" at bounding box center [291, 324] width 13 height 13
radio input "true"
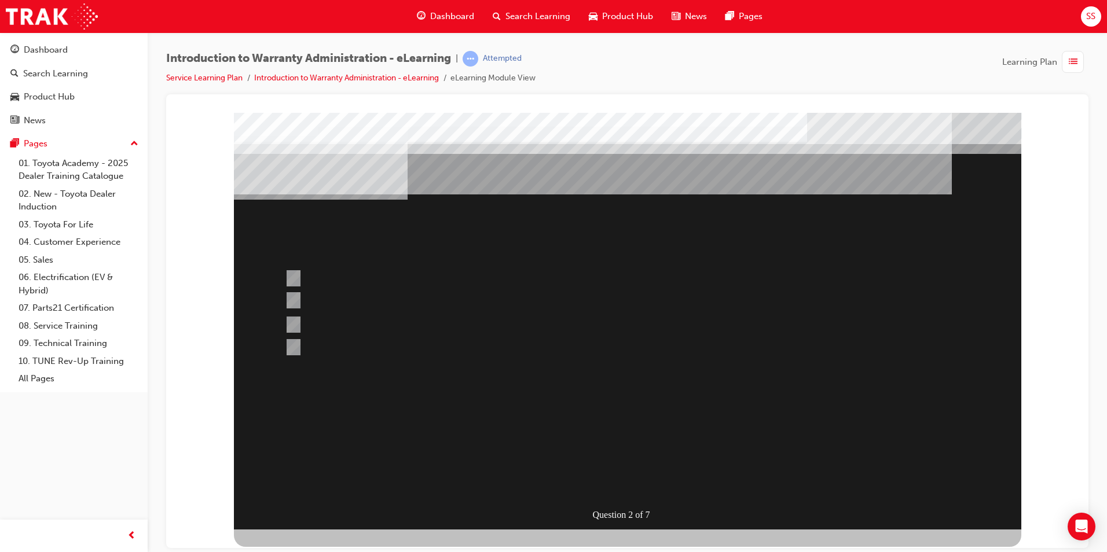
click at [708, 406] on div at bounding box center [627, 320] width 787 height 417
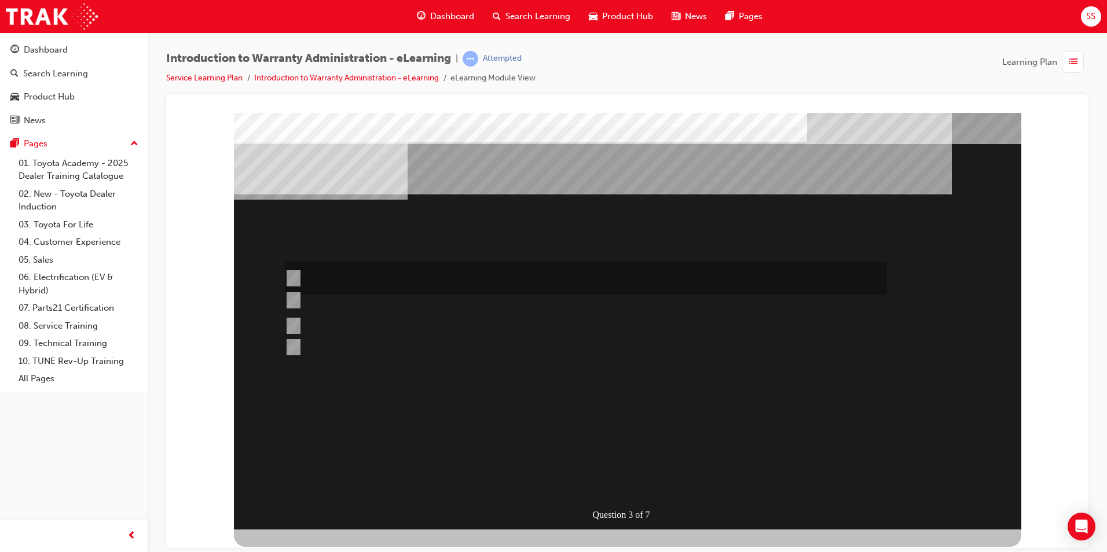
click at [296, 272] on input "Yes, all components will be covered for 5yr/unlimited kms as long as the vehicl…" at bounding box center [291, 278] width 13 height 13
radio input "true"
click at [293, 277] on input "Yes, all components will be covered for 5yr/unlimited kms as long as the vehicl…" at bounding box center [291, 278] width 13 height 13
click at [287, 301] on input "Yes, of course every part of the vehicle is covered by this warranty period." at bounding box center [291, 300] width 13 height 13
radio input "true"
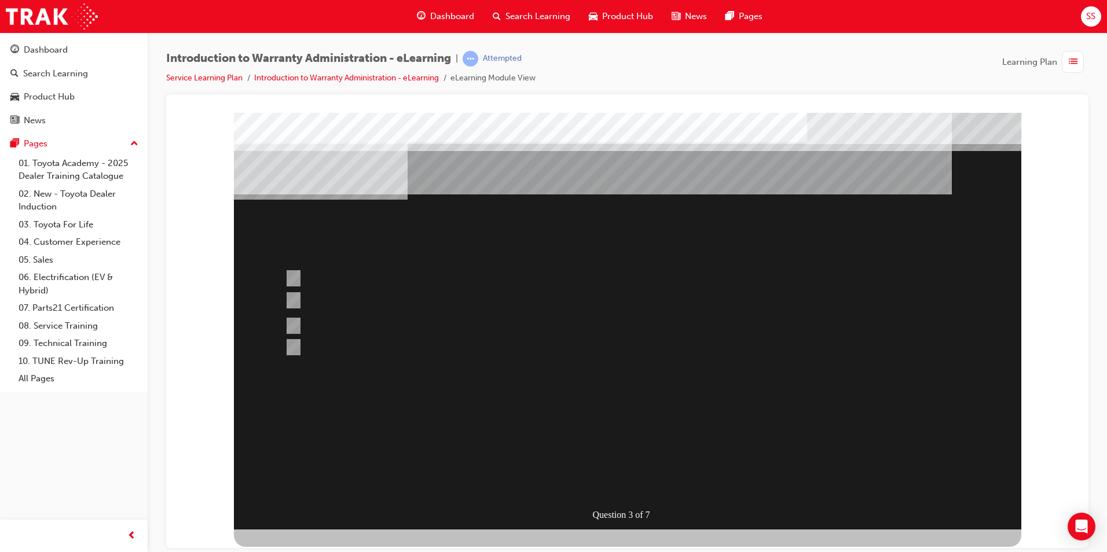
click at [302, 277] on div at bounding box center [627, 320] width 787 height 417
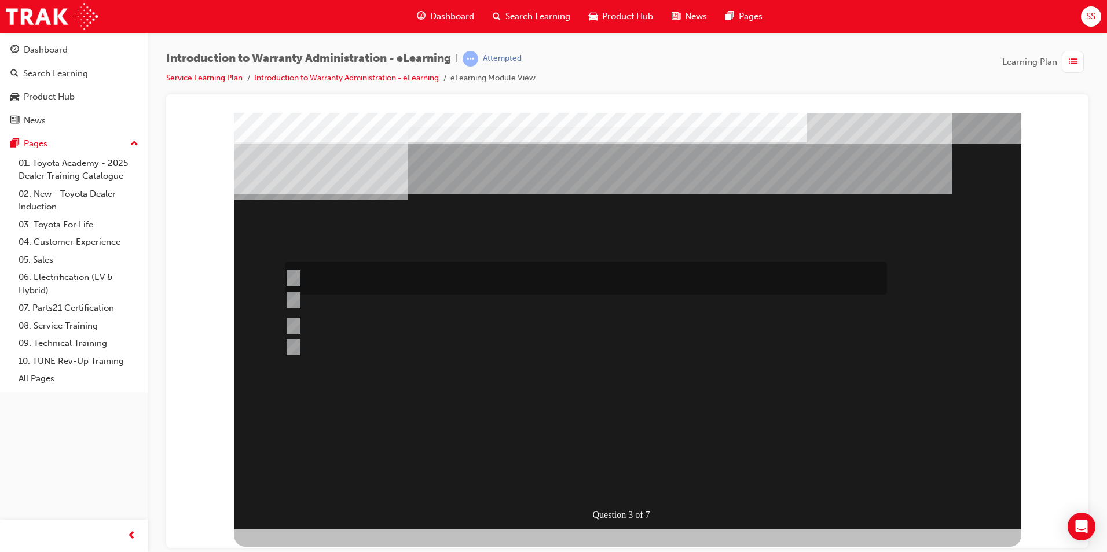
click at [292, 275] on input "Yes, all components will be covered for 5yr/unlimited kms as long as the vehicl…" at bounding box center [291, 278] width 13 height 13
radio input "true"
click at [292, 325] on div at bounding box center [627, 320] width 787 height 417
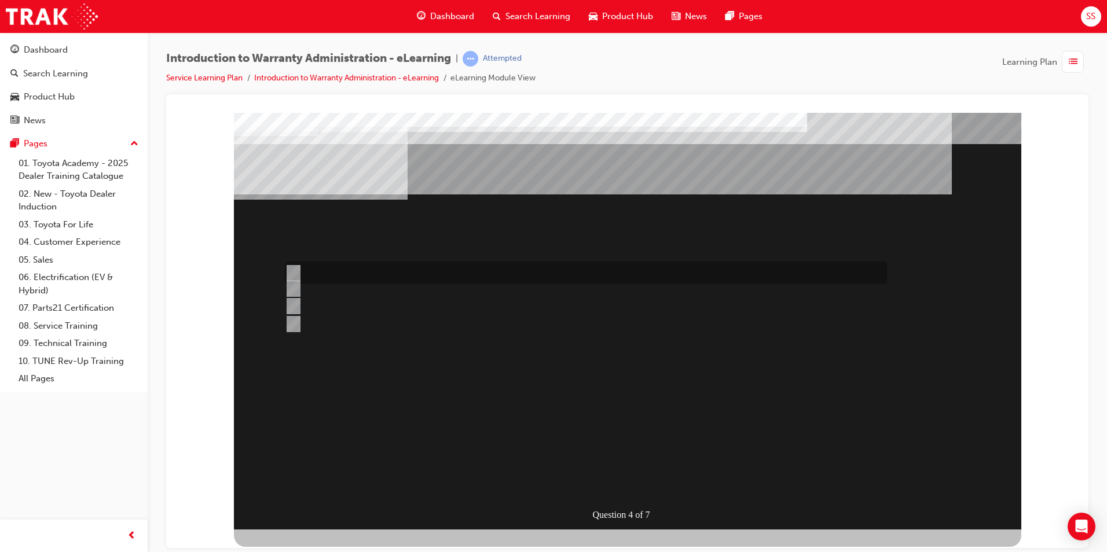
click at [291, 269] on input "Outstanding Recall Reports can be run using the reports process." at bounding box center [291, 273] width 13 height 13
radio input "true"
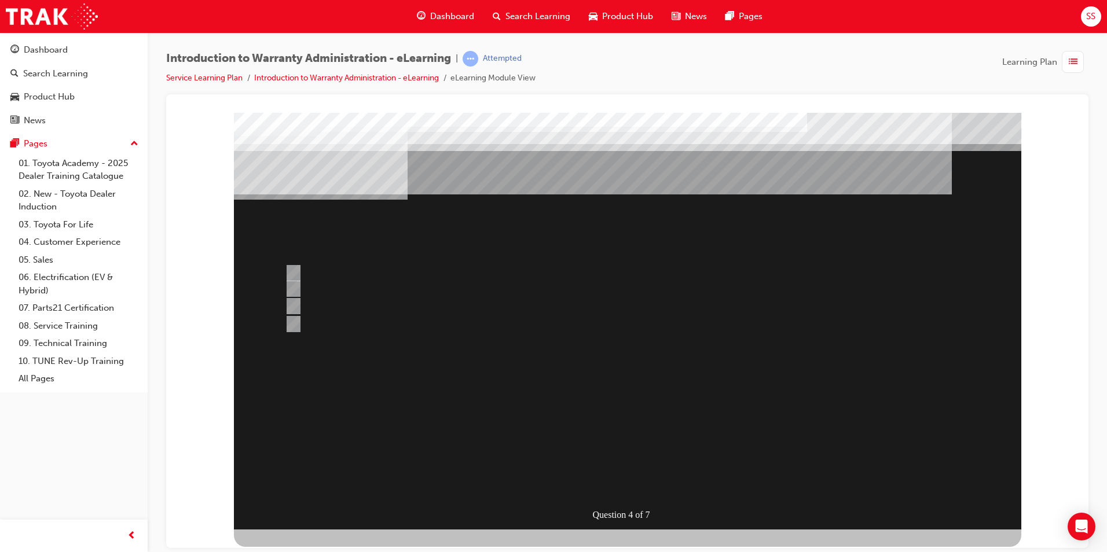
click at [623, 451] on div at bounding box center [627, 320] width 787 height 417
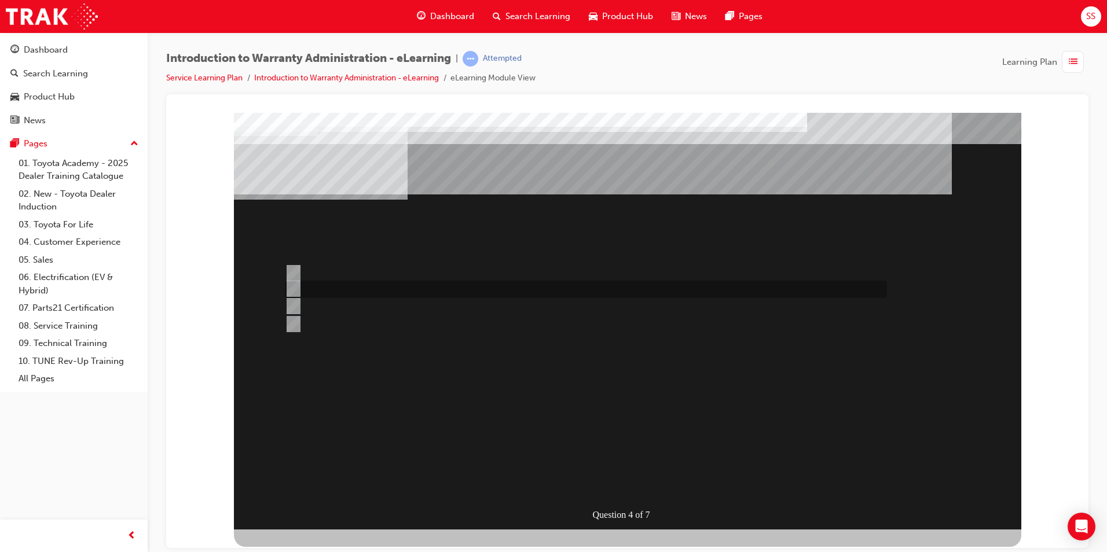
click at [295, 288] on input "Multiple Claims can be input via WiNpaq." at bounding box center [291, 288] width 13 height 13
radio input "true"
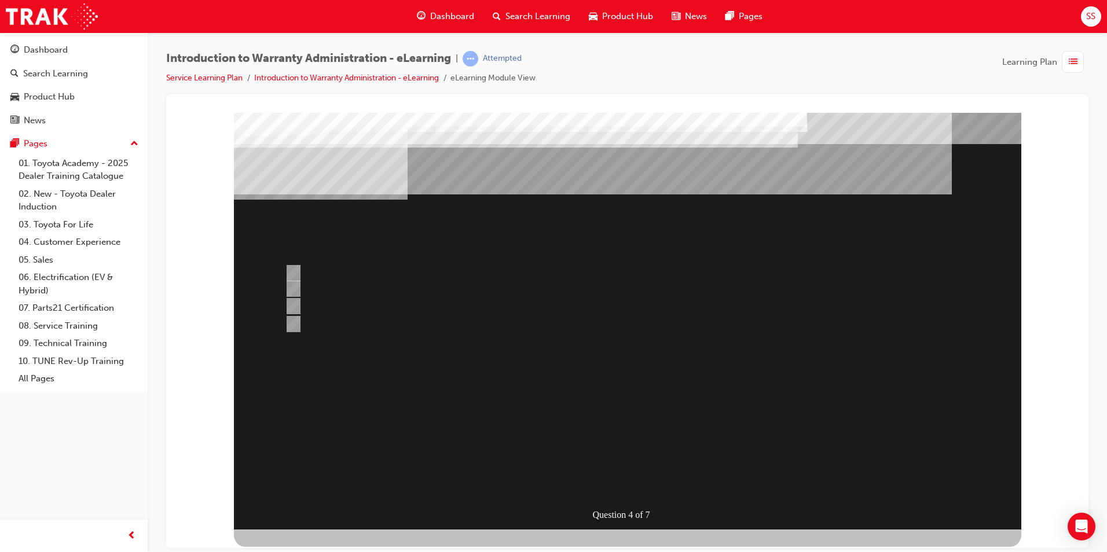
click at [583, 412] on div at bounding box center [627, 320] width 787 height 417
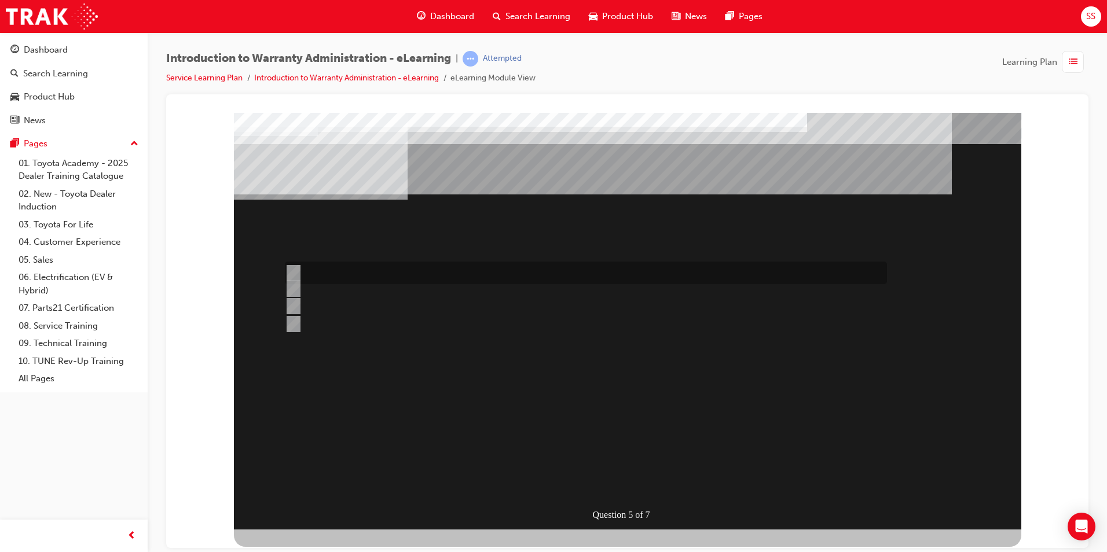
click at [294, 271] on input "> 90%" at bounding box center [291, 273] width 13 height 13
radio input "true"
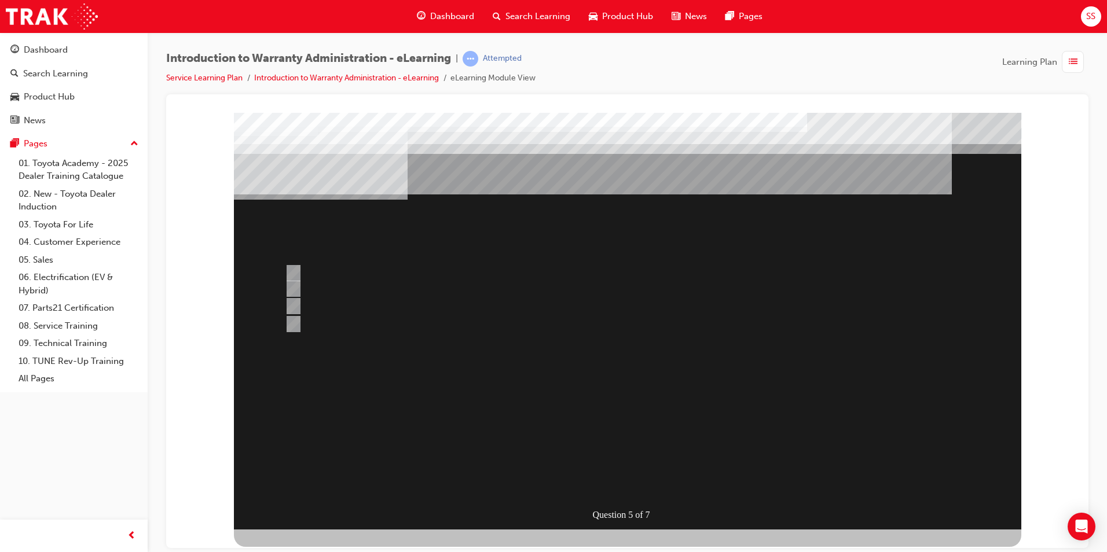
click at [502, 406] on div at bounding box center [627, 320] width 787 height 417
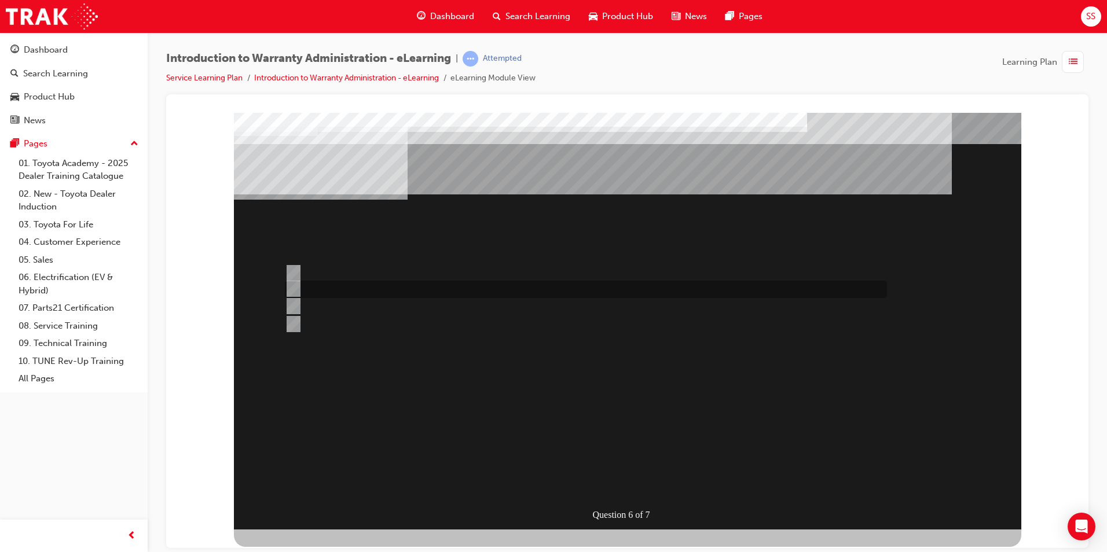
click at [293, 289] on input "The Warranty Policy & Procedures Manual." at bounding box center [291, 288] width 13 height 13
radio input "true"
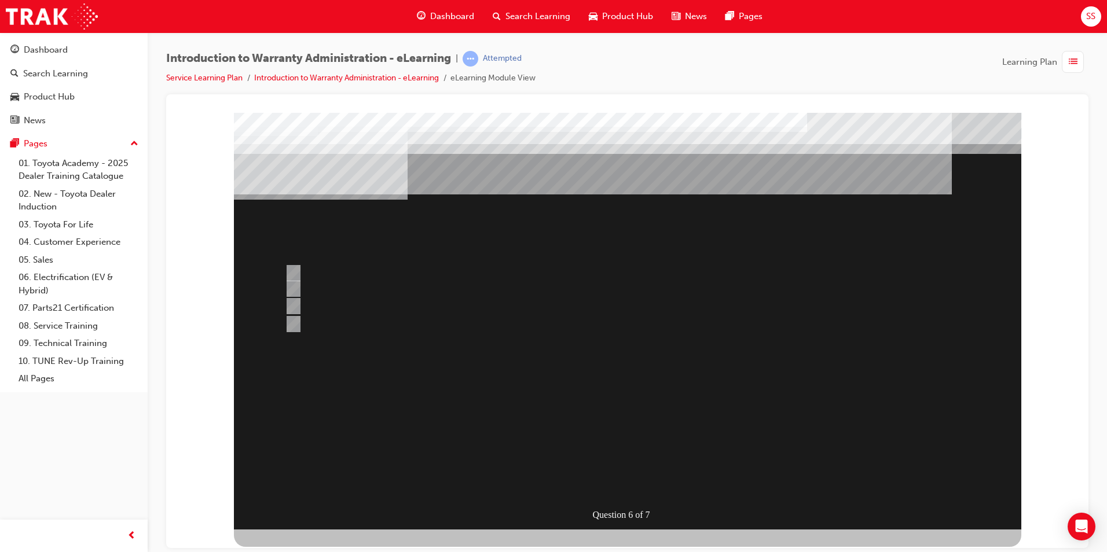
click at [502, 384] on div at bounding box center [627, 320] width 787 height 417
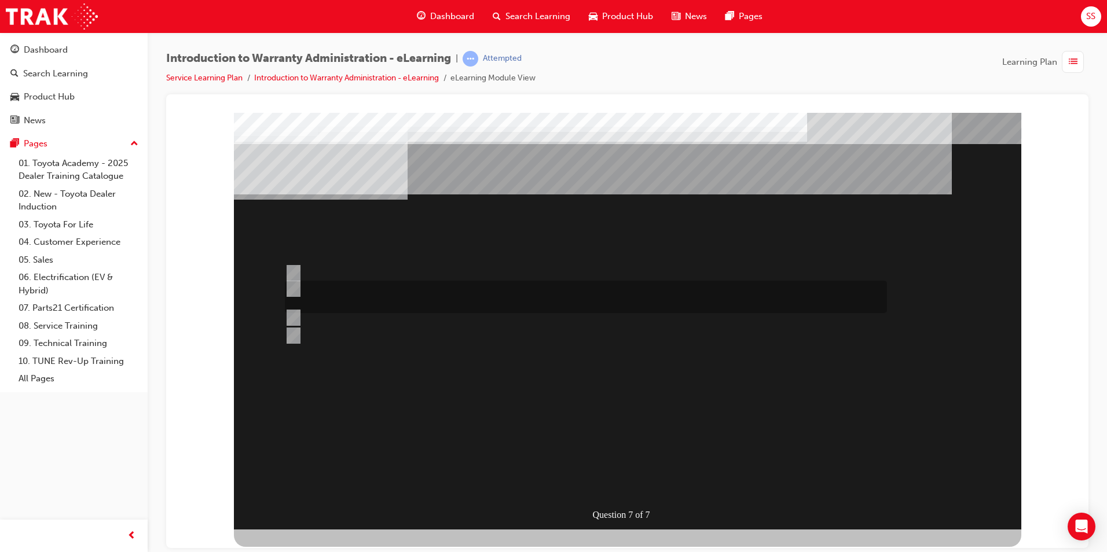
click at [292, 287] on input "The WPPM contains Warranty Policies & Procedures relating to all aspects of the…" at bounding box center [291, 288] width 13 height 13
radio input "true"
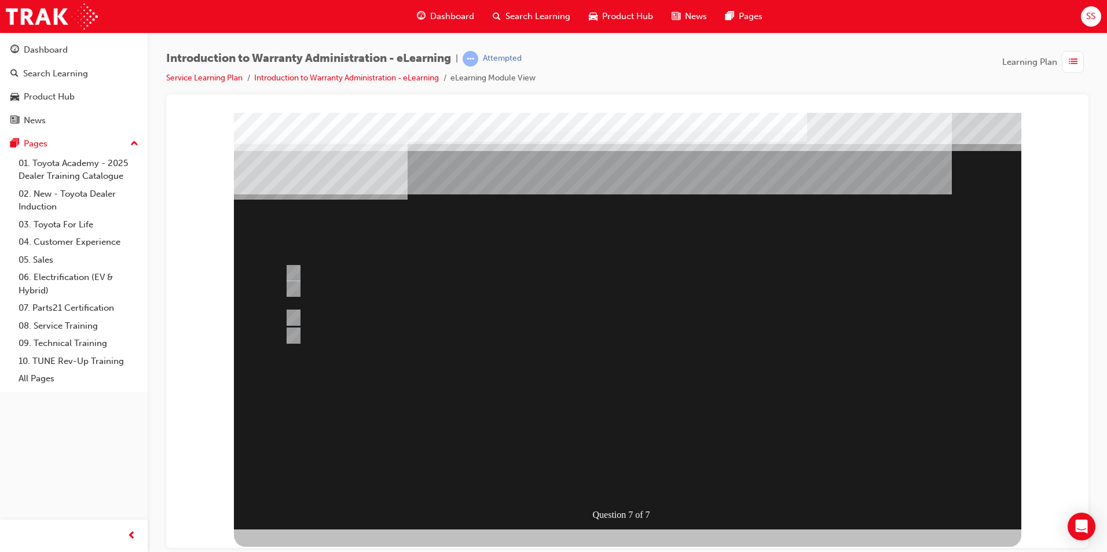
click at [410, 362] on div at bounding box center [627, 320] width 787 height 417
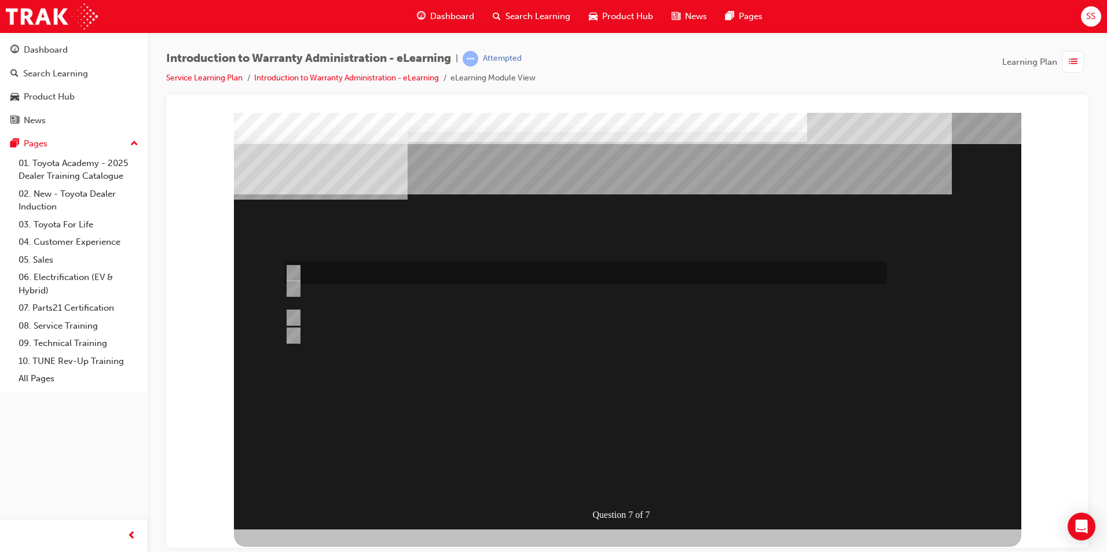
click at [290, 271] on input "The WPPM is to be used as a guide only and Dealers can adjudicate independently." at bounding box center [291, 273] width 13 height 13
radio input "true"
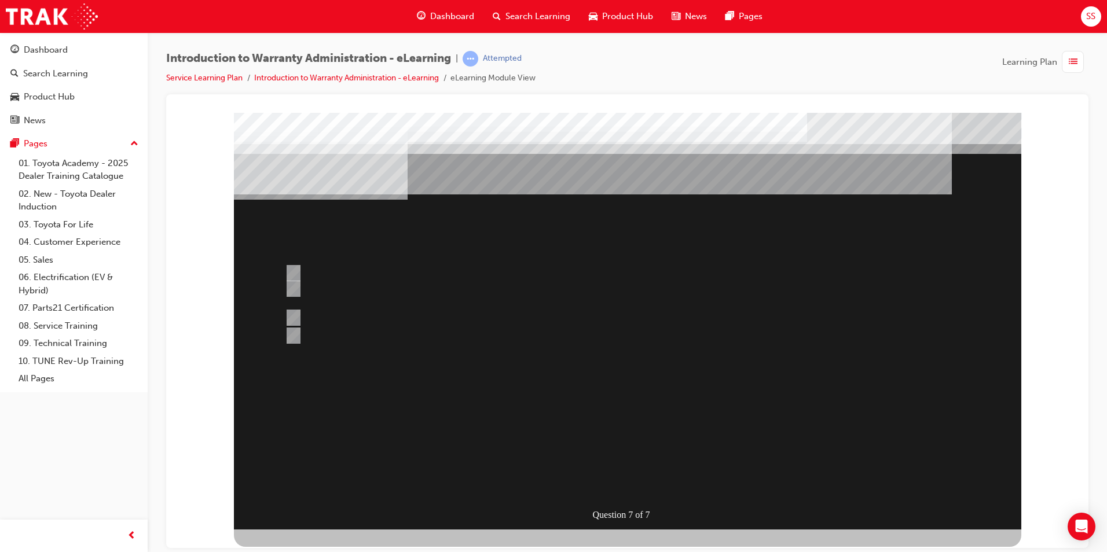
click at [632, 376] on div at bounding box center [627, 320] width 787 height 417
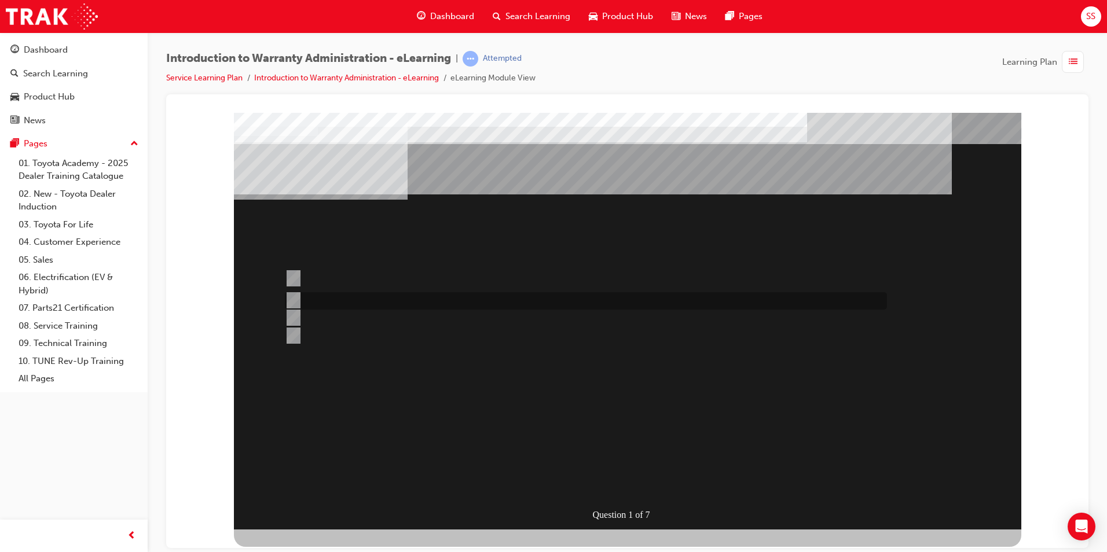
click at [294, 300] on input "The Dealer orders a new unit via normal parts channels." at bounding box center [291, 300] width 13 height 13
radio input "true"
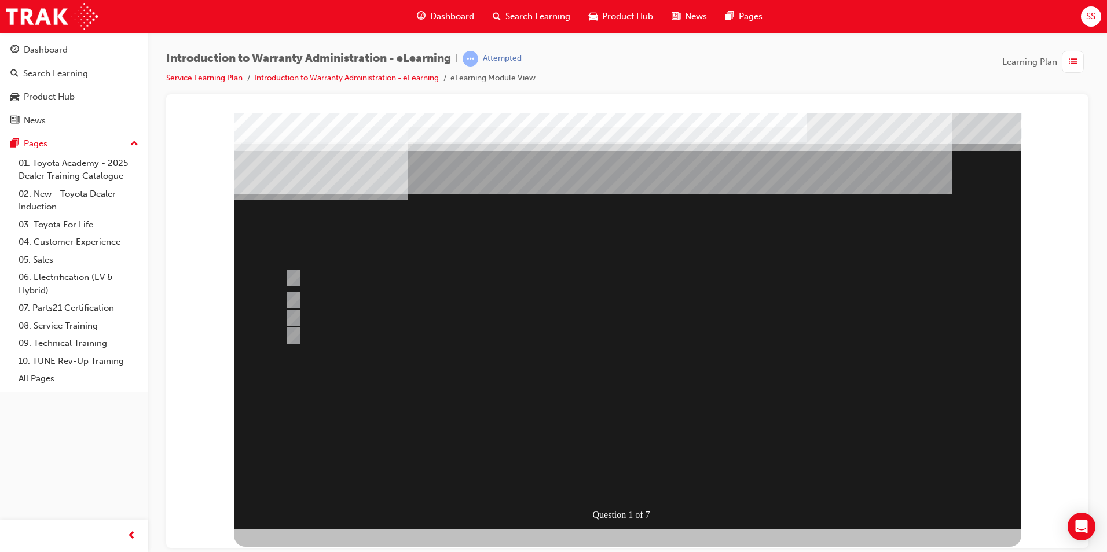
click at [630, 454] on div at bounding box center [627, 320] width 787 height 417
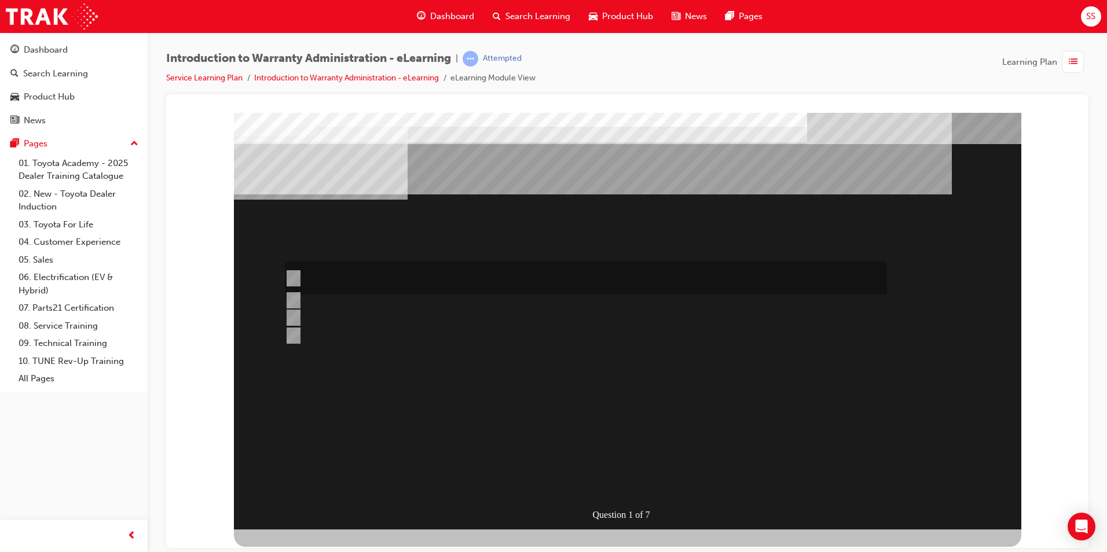
click at [291, 278] on input "The Dealer submits a request for an exchange via an Audio Exchange Form or an e…" at bounding box center [291, 278] width 13 height 13
radio input "true"
click at [297, 317] on input "The Dealer does not replace the unit, it is outsourced to a sublet agent for re…" at bounding box center [291, 317] width 13 height 13
radio input "true"
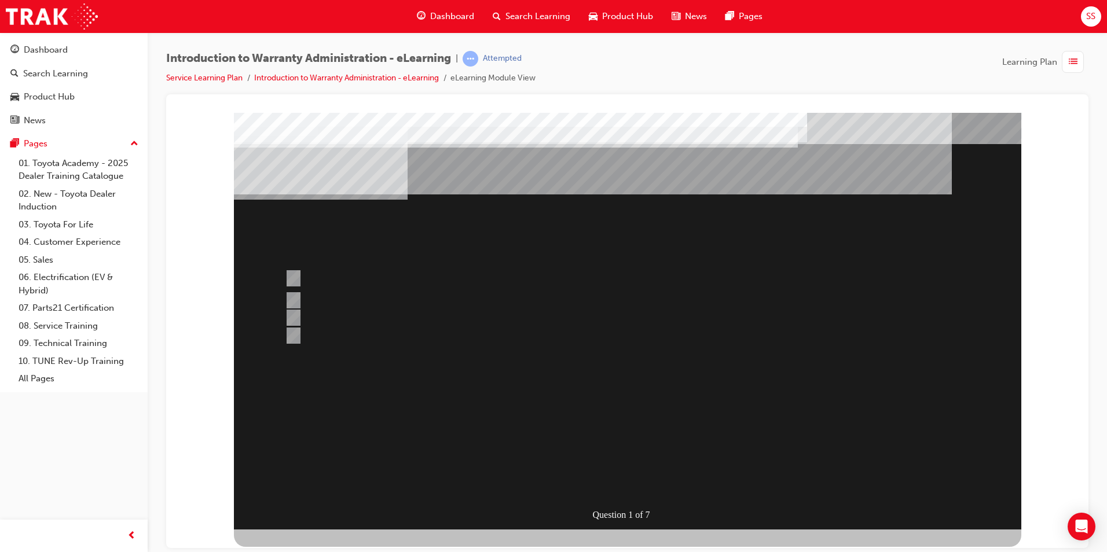
click at [555, 382] on div at bounding box center [627, 320] width 787 height 417
click at [293, 323] on input "This is dependant on whether or not the condition is a result of a lack of, or …" at bounding box center [291, 324] width 13 height 13
radio input "true"
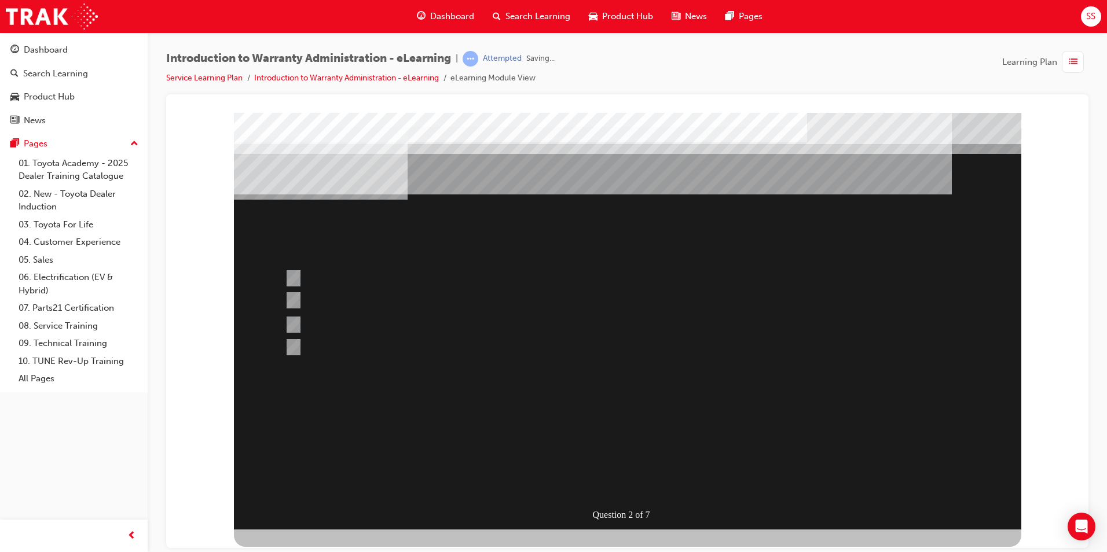
click at [522, 414] on div at bounding box center [627, 320] width 787 height 417
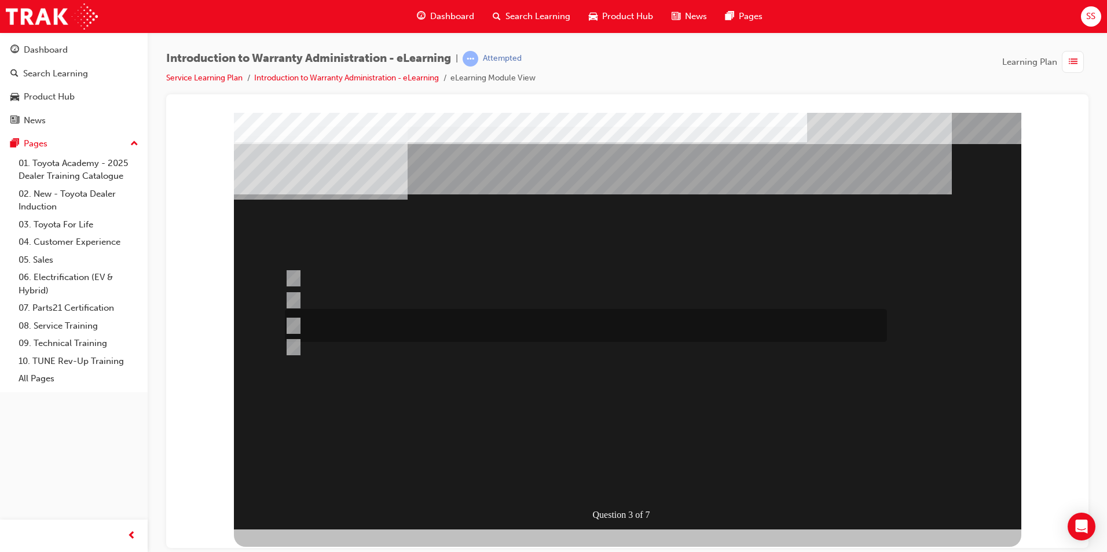
click at [295, 326] on input "No, not all components have the same coverage, for example the vehicles 12V bat…" at bounding box center [291, 326] width 13 height 13
radio input "true"
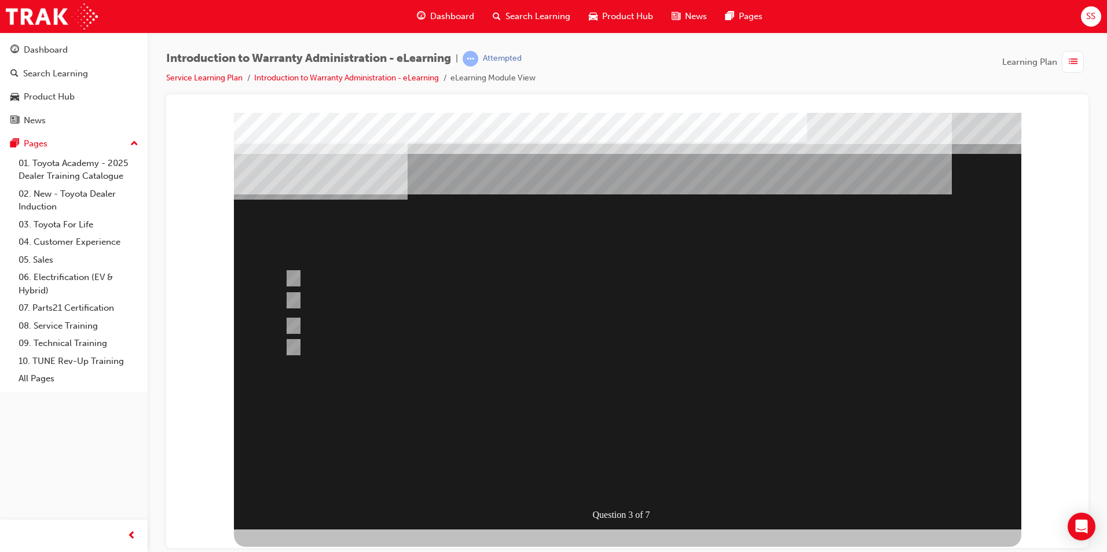
click at [498, 412] on div at bounding box center [627, 320] width 787 height 417
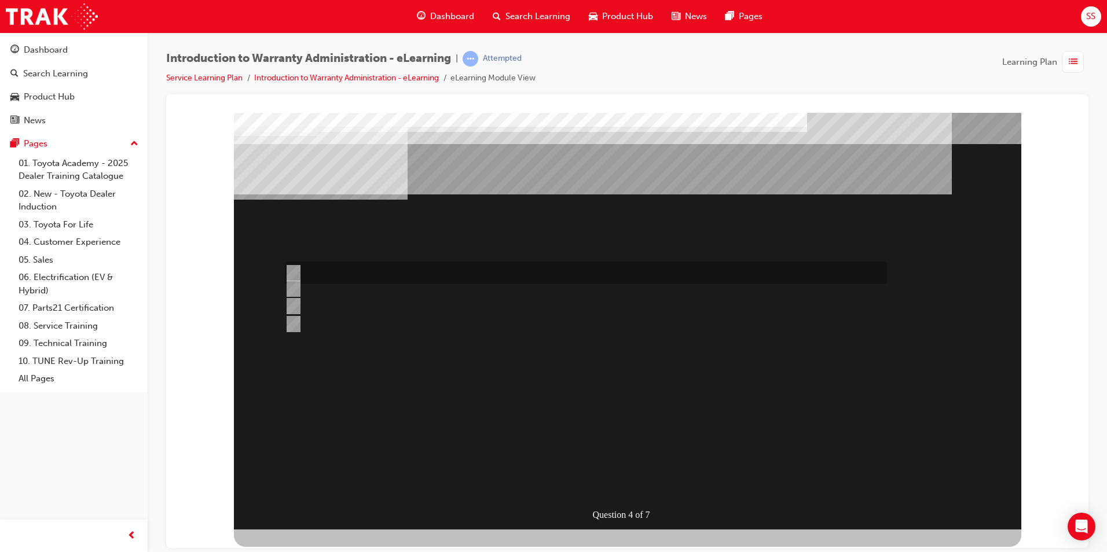
click at [291, 269] on input "Outstanding Recall Reports can be run using the reports process." at bounding box center [291, 273] width 13 height 13
radio input "true"
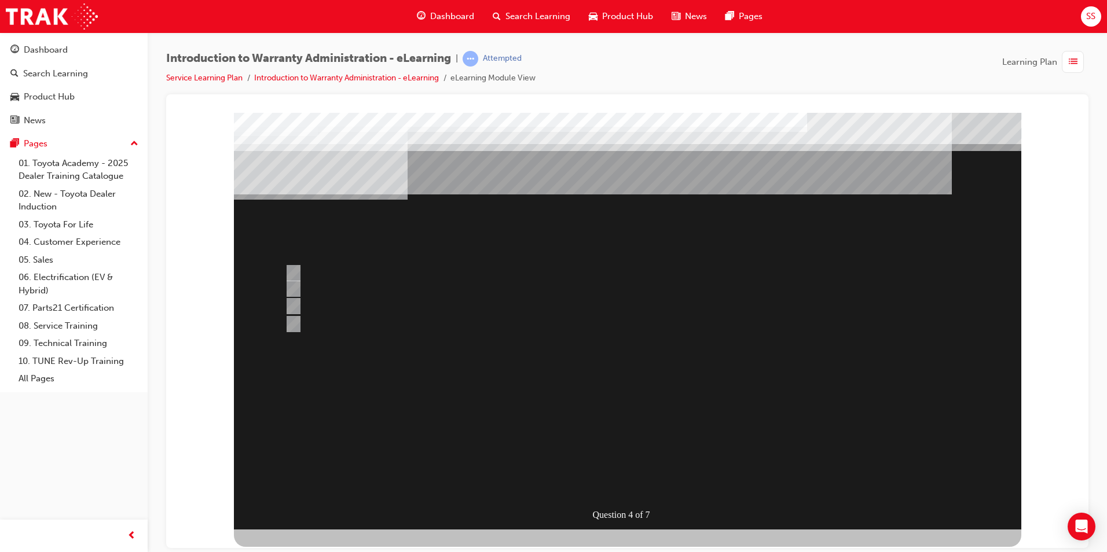
click at [610, 456] on div at bounding box center [627, 320] width 787 height 417
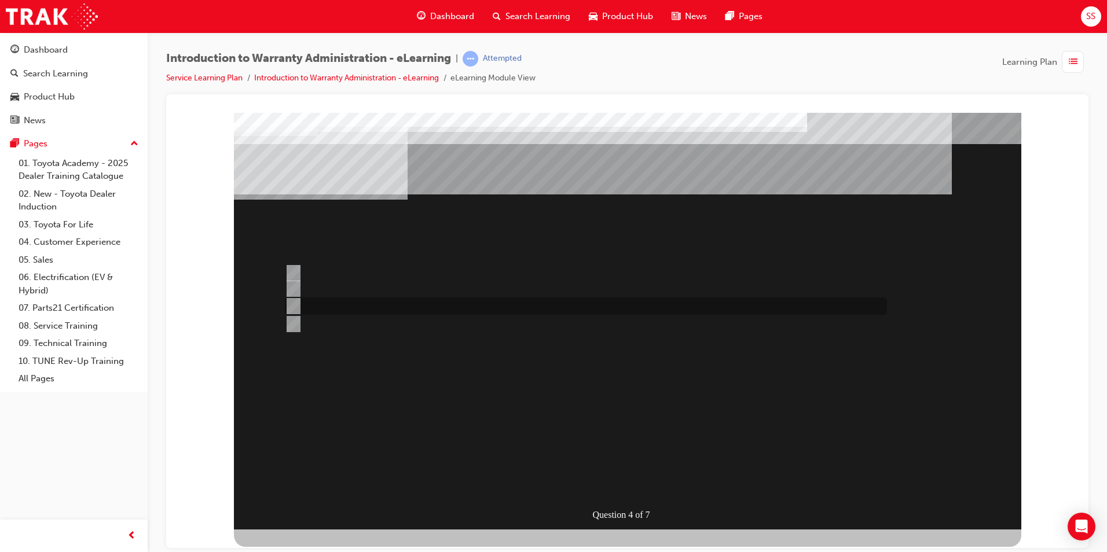
click at [294, 303] on input "Vehicle details can be sourced via the Enquiries radio button." at bounding box center [291, 306] width 13 height 13
radio input "true"
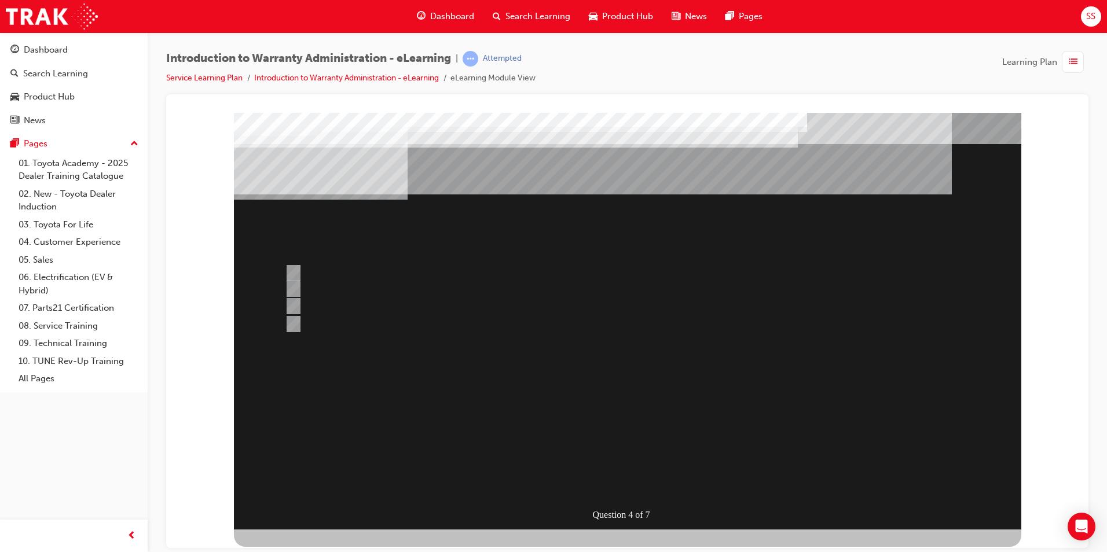
click at [575, 412] on div at bounding box center [627, 320] width 787 height 417
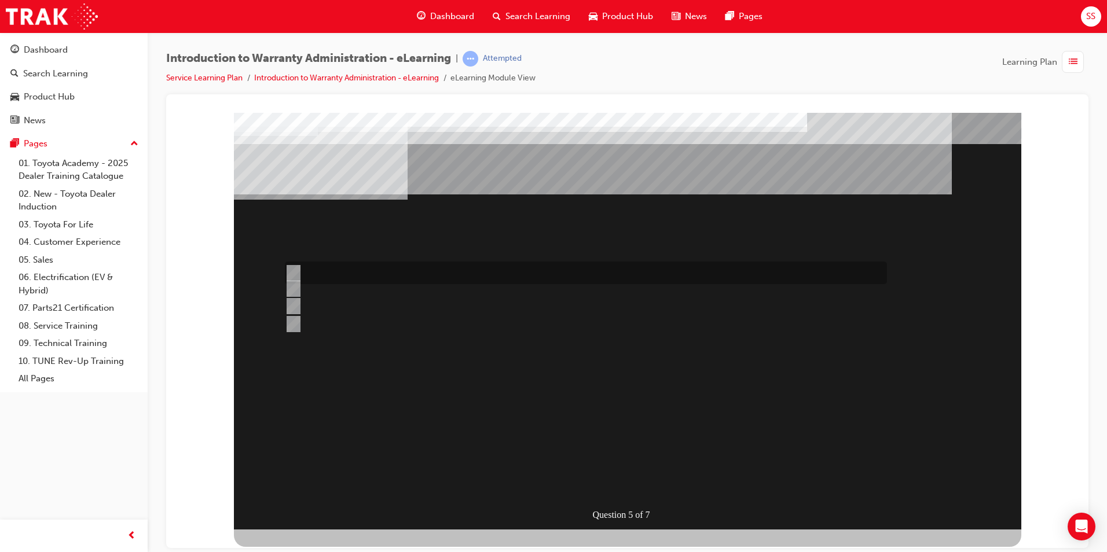
click at [295, 274] on input "> 90%" at bounding box center [291, 273] width 13 height 13
radio input "true"
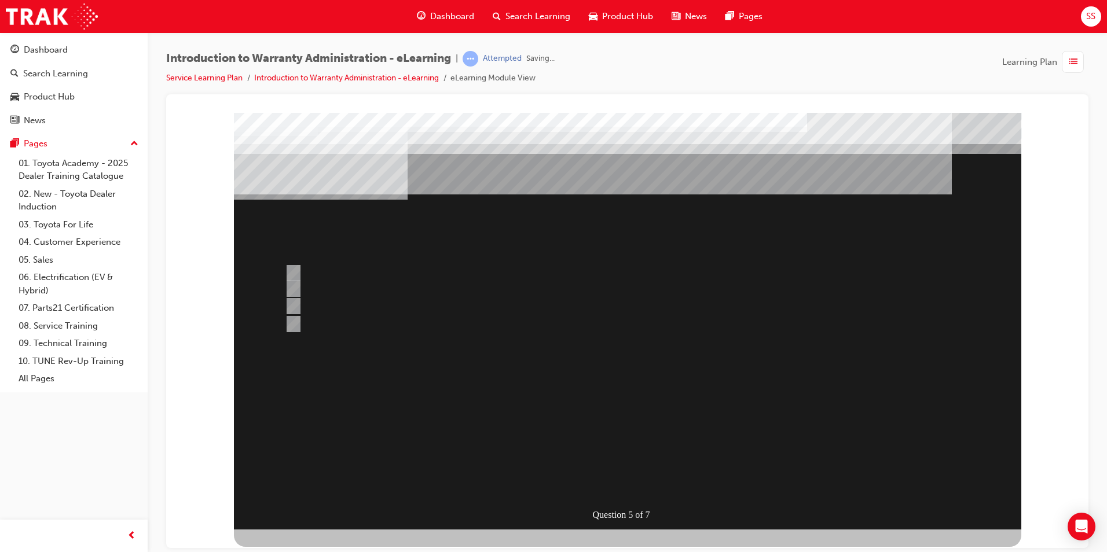
click at [366, 413] on div at bounding box center [627, 320] width 787 height 417
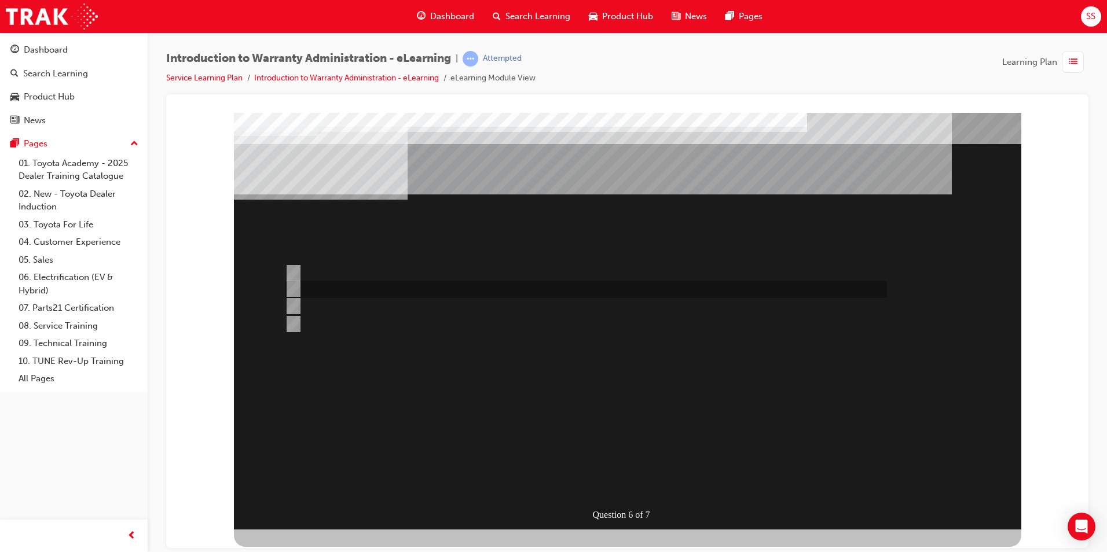
click at [292, 287] on input "The Warranty Policy & Procedures Manual." at bounding box center [291, 288] width 13 height 13
radio input "true"
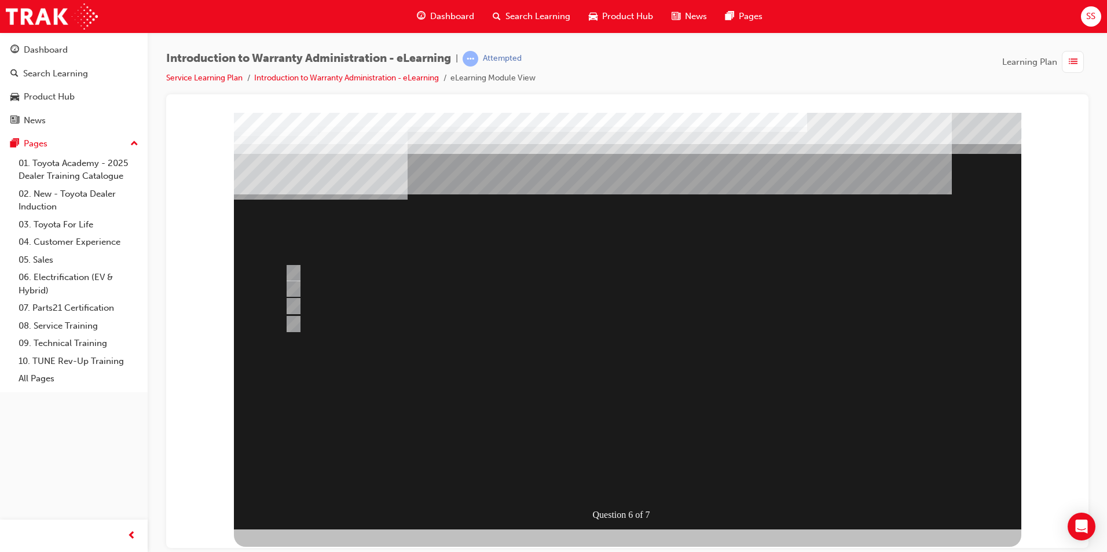
click at [612, 417] on div at bounding box center [627, 320] width 787 height 417
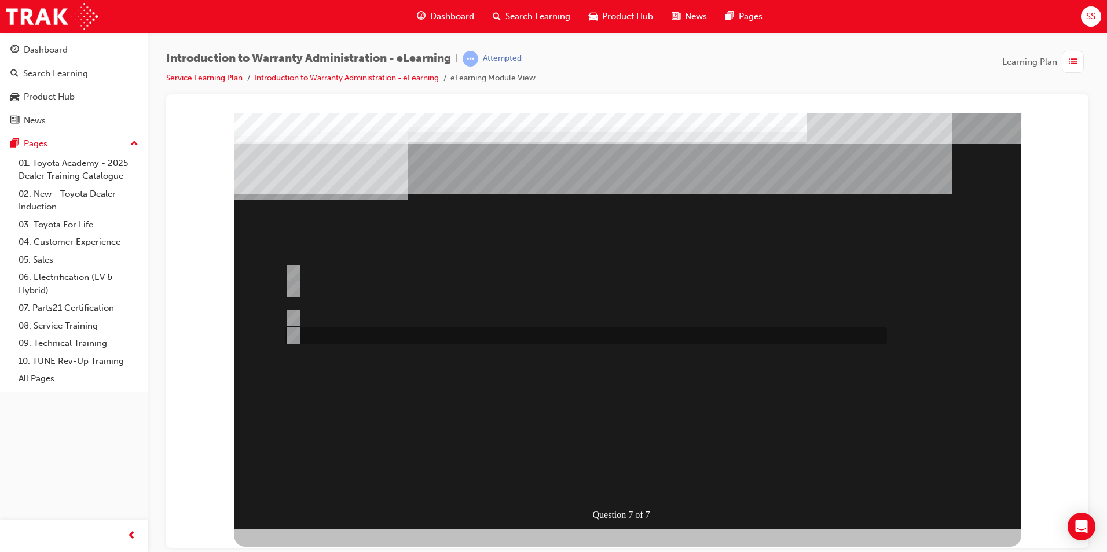
click at [295, 337] on input "“T” Codes required for Claim compilation can be found in the WPPM." at bounding box center [291, 335] width 13 height 13
radio input "true"
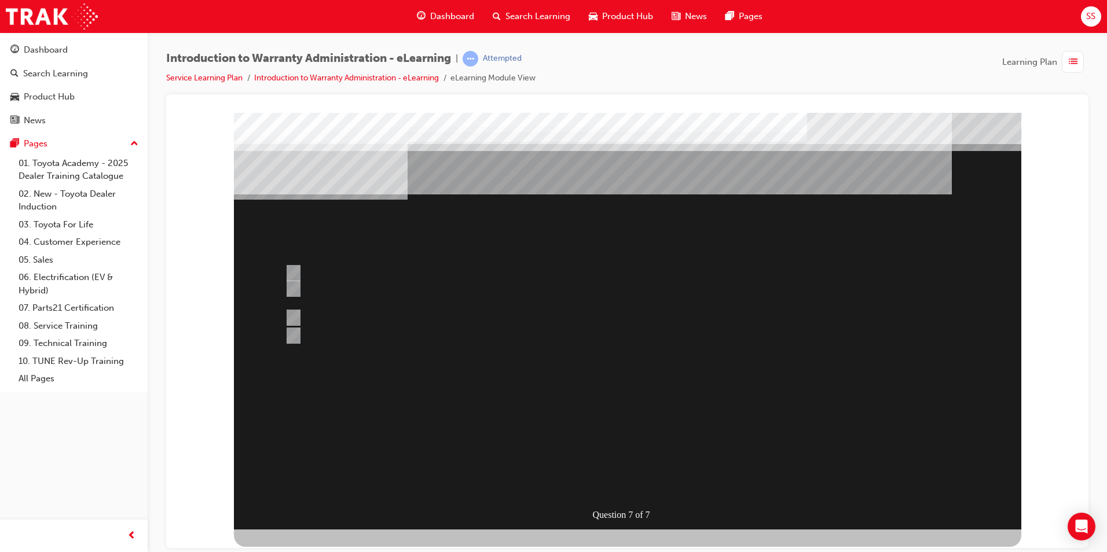
click at [620, 452] on div at bounding box center [627, 320] width 787 height 417
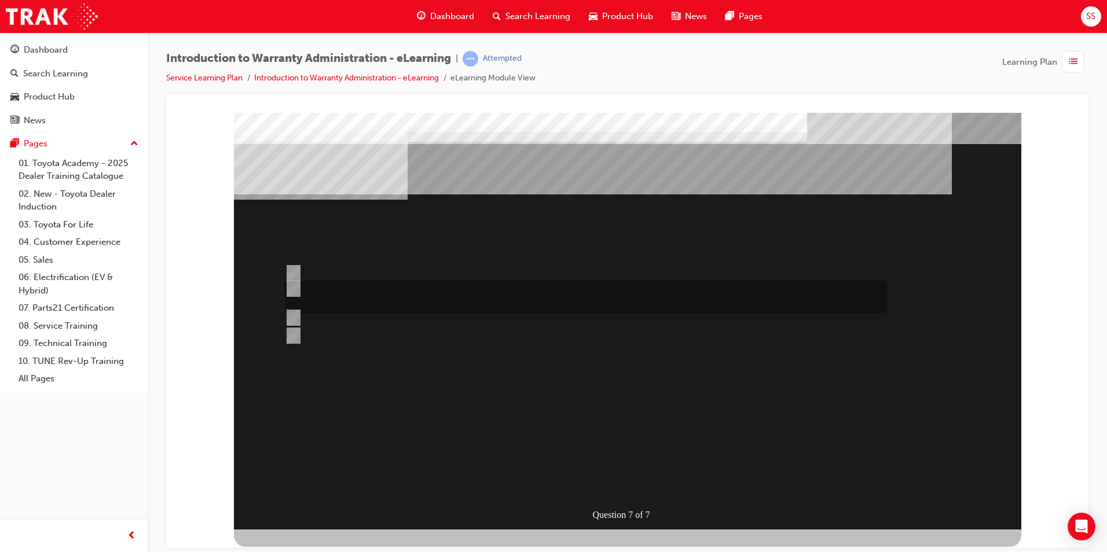
click at [293, 287] on input "The WPPM contains Warranty Policies & Procedures relating to all aspects of the…" at bounding box center [291, 288] width 13 height 13
radio input "true"
click at [560, 407] on div at bounding box center [627, 320] width 787 height 417
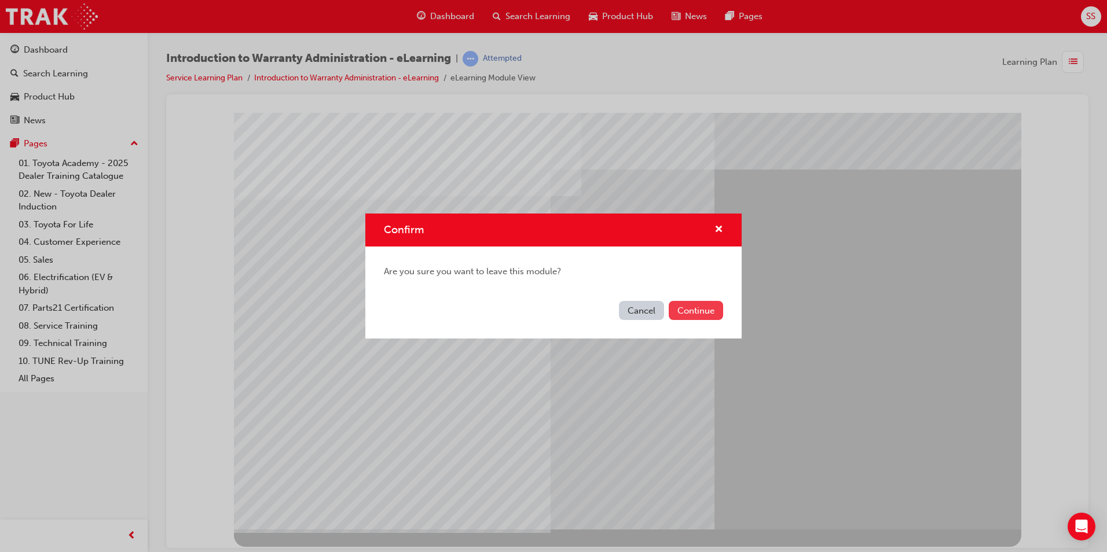
click at [687, 309] on button "Continue" at bounding box center [696, 310] width 54 height 19
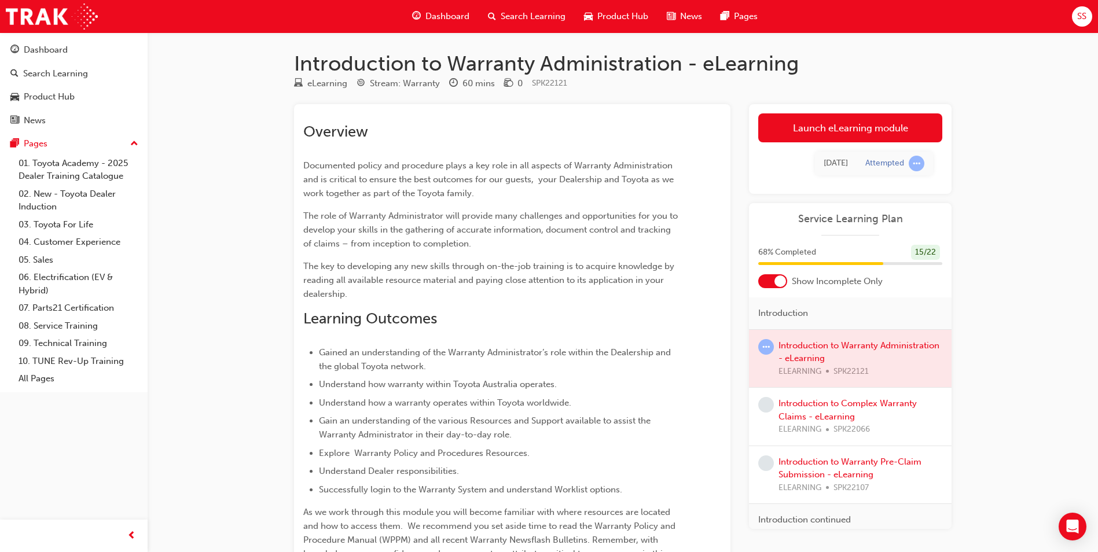
click at [801, 353] on div at bounding box center [850, 359] width 203 height 58
click at [795, 125] on link "Launch eLearning module" at bounding box center [850, 127] width 184 height 29
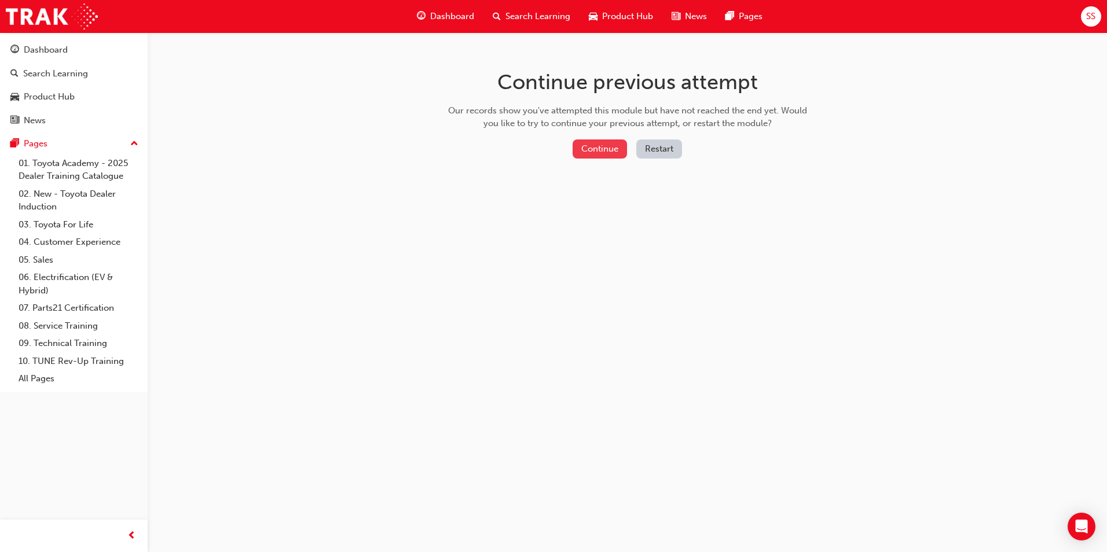
click at [597, 142] on button "Continue" at bounding box center [599, 148] width 54 height 19
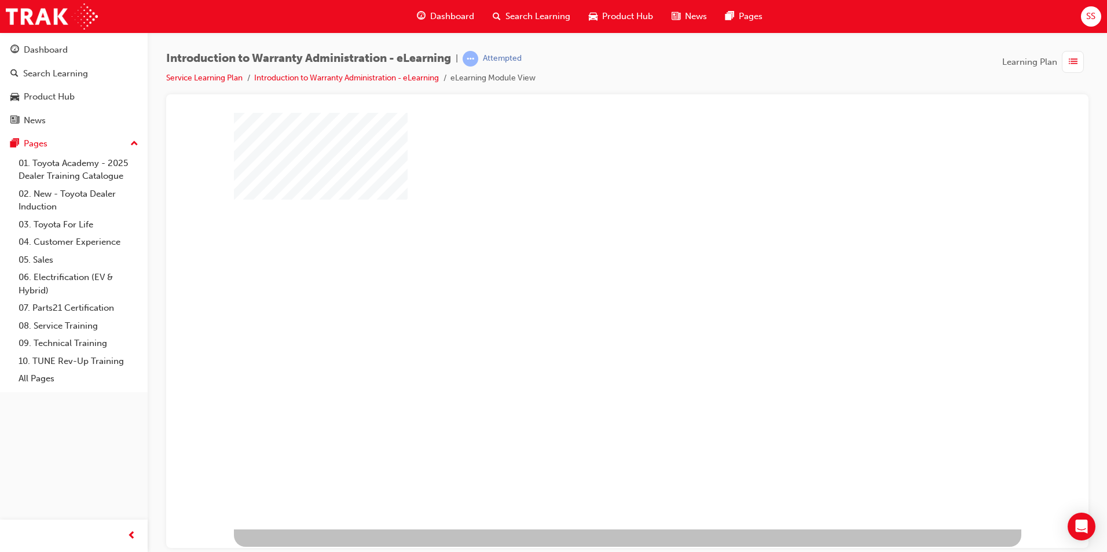
click at [594, 287] on div "play" at bounding box center [594, 287] width 0 height 0
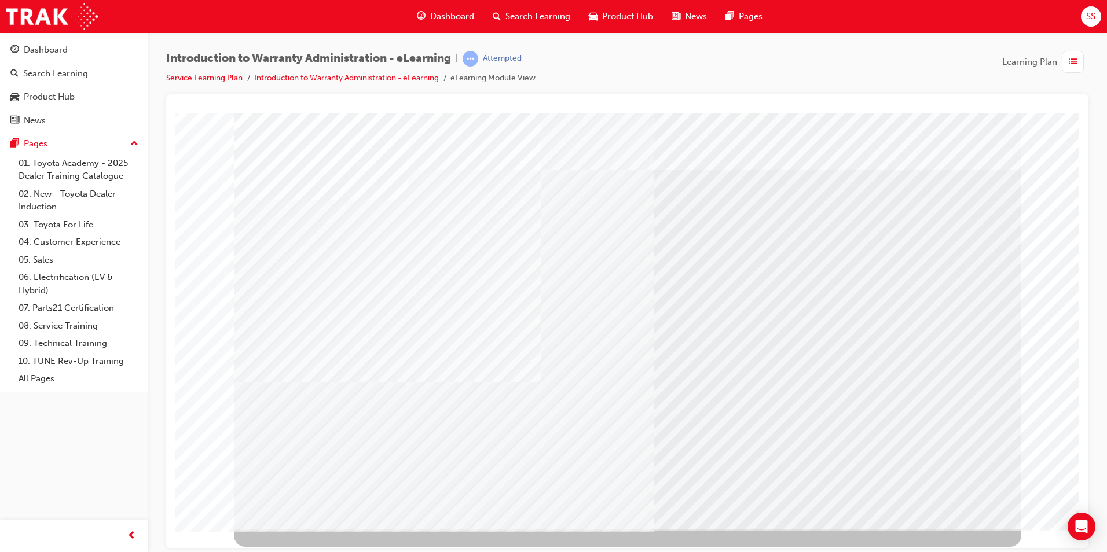
click at [334, 208] on div "click here" at bounding box center [339, 201] width 57 height 14
click at [355, 80] on link "Introduction to Warranty Administration - eLearning" at bounding box center [346, 78] width 185 height 10
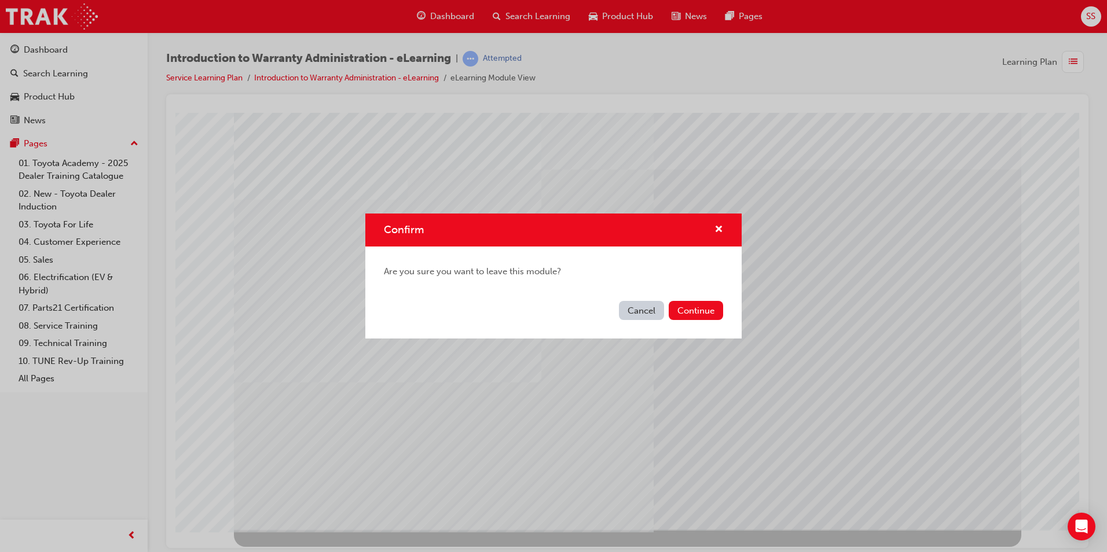
drag, startPoint x: 644, startPoint y: 309, endPoint x: 465, endPoint y: 198, distance: 210.3
click at [644, 309] on button "Cancel" at bounding box center [641, 310] width 45 height 19
click at [697, 308] on button "Continue" at bounding box center [696, 310] width 54 height 19
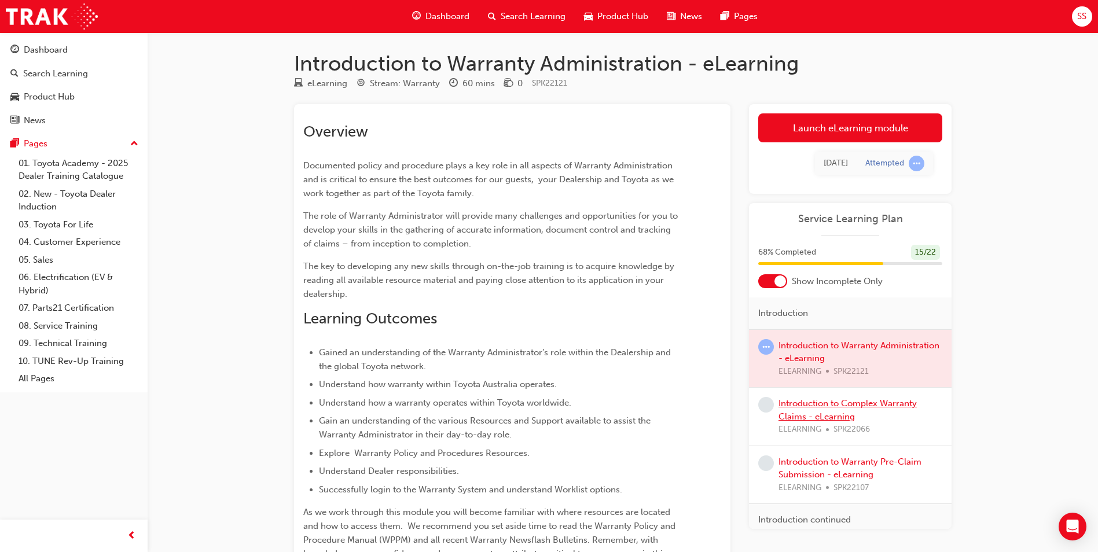
click at [838, 413] on link "Introduction to Complex Warranty Claims - eLearning" at bounding box center [847, 410] width 138 height 24
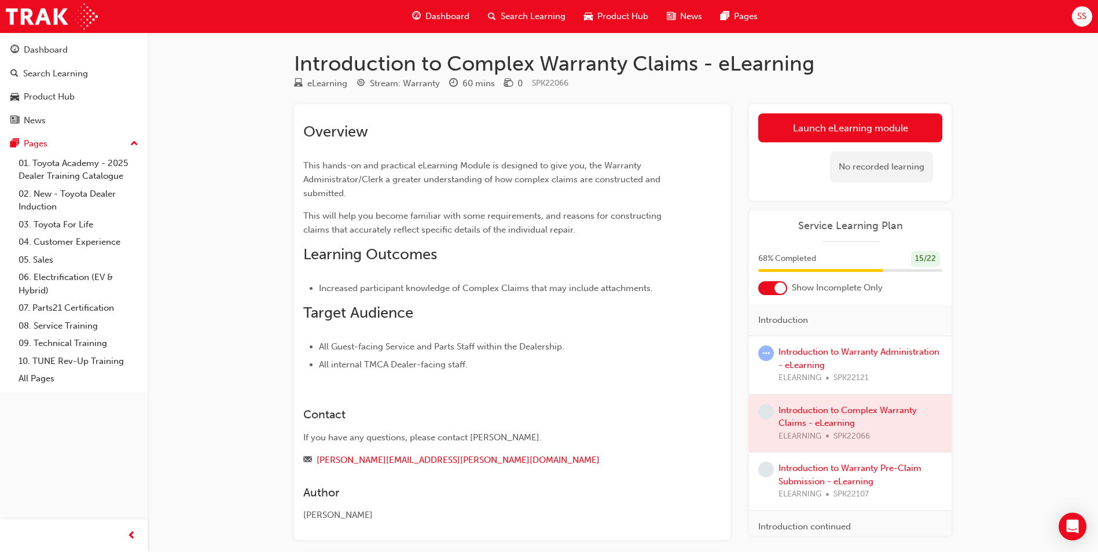
click at [788, 417] on div at bounding box center [850, 424] width 203 height 58
click at [798, 414] on div at bounding box center [850, 424] width 203 height 58
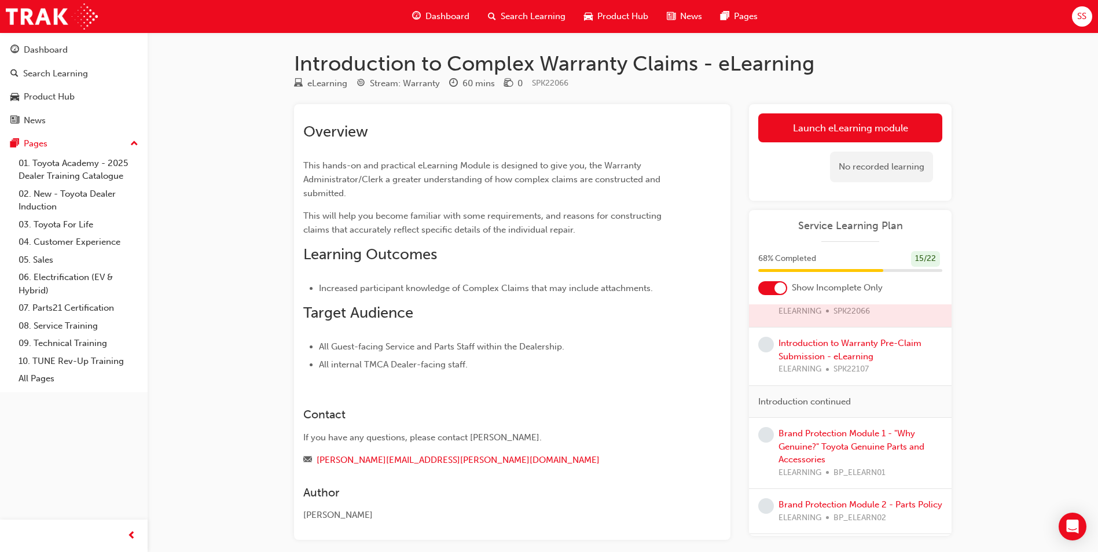
scroll to position [124, 0]
click at [847, 340] on link "Introduction to Warranty Pre-Claim Submission - eLearning" at bounding box center [849, 351] width 143 height 24
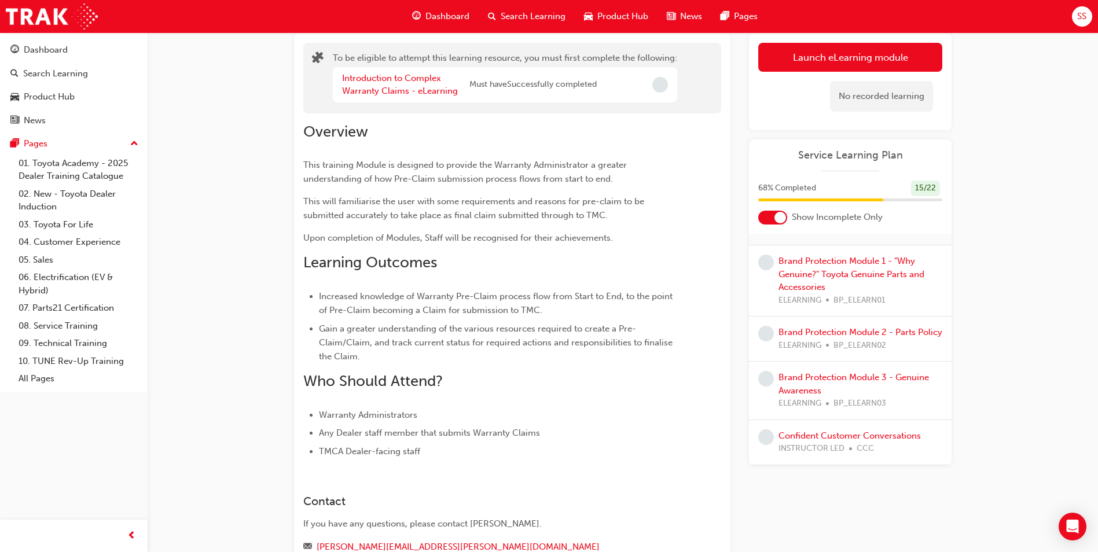
scroll to position [211, 0]
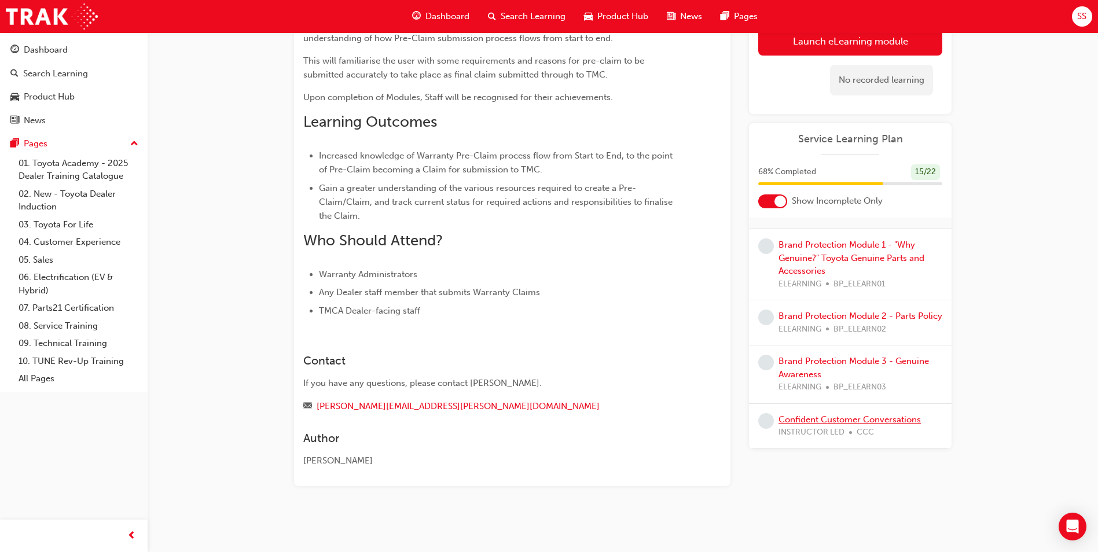
click at [824, 418] on link "Confident Customer Conversations" at bounding box center [849, 419] width 142 height 10
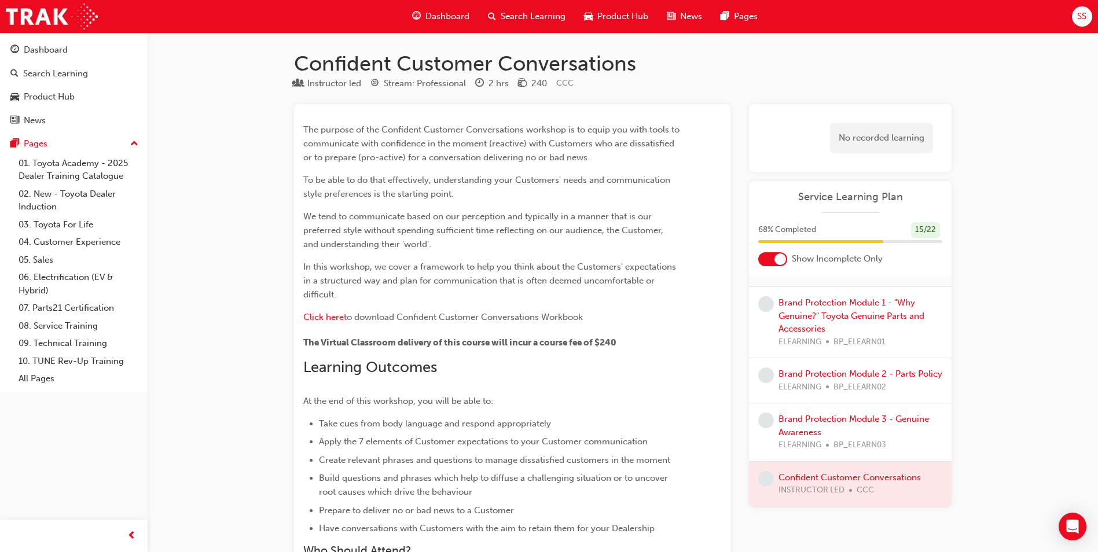
click at [827, 478] on div at bounding box center [850, 484] width 203 height 45
click at [818, 479] on div at bounding box center [850, 484] width 203 height 45
click at [830, 423] on link "Brand Protection Module 3 - Genuine Awareness" at bounding box center [853, 426] width 150 height 24
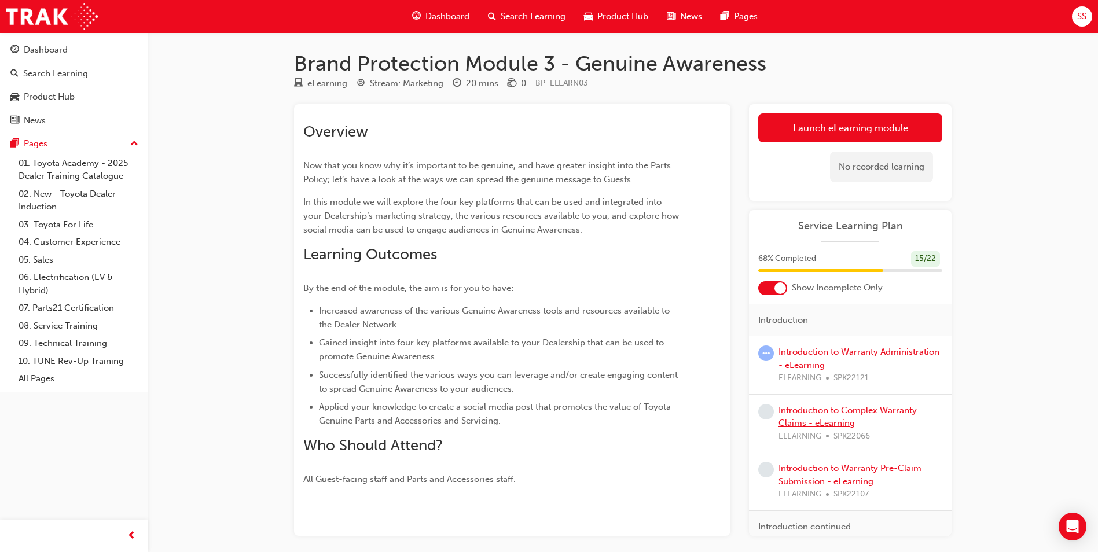
click at [783, 416] on div "Introduction to Complex Warranty Claims - eLearning ELEARNING SPK22066" at bounding box center [860, 423] width 164 height 39
click at [799, 410] on link "Introduction to Complex Warranty Claims - eLearning" at bounding box center [847, 417] width 138 height 24
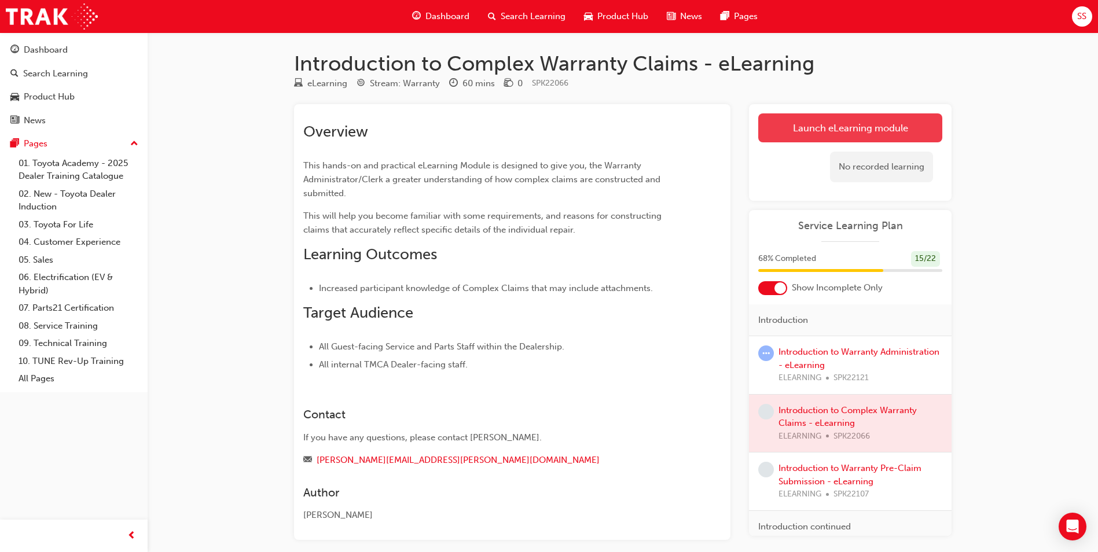
click at [811, 129] on link "Launch eLearning module" at bounding box center [850, 127] width 184 height 29
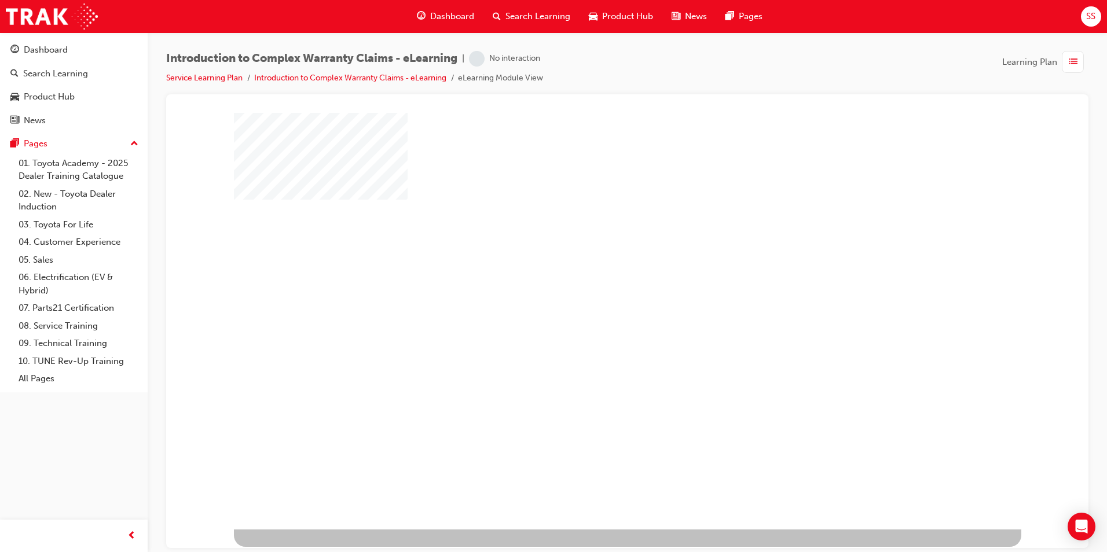
click at [594, 287] on div "play" at bounding box center [594, 287] width 0 height 0
